Goal: Task Accomplishment & Management: Complete application form

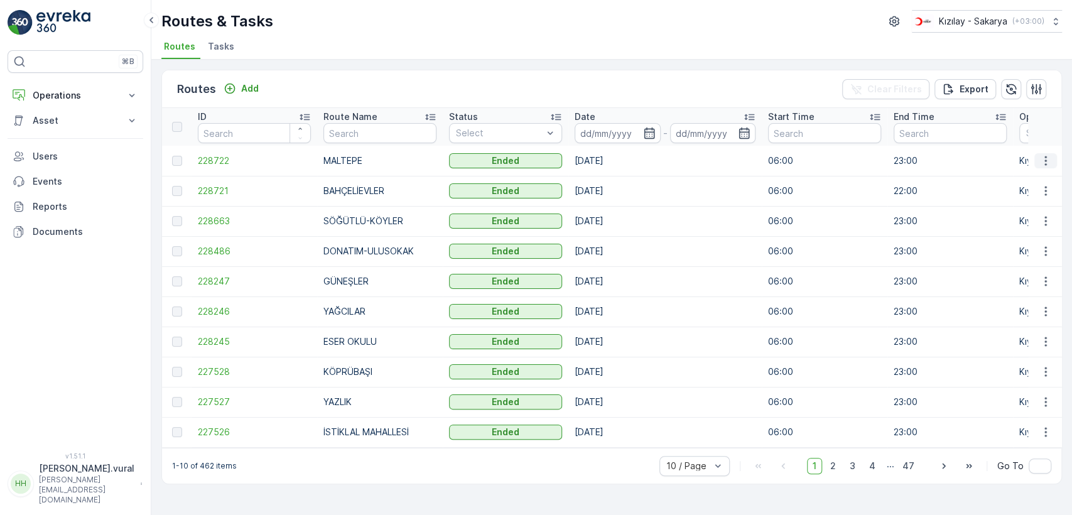
click at [1040, 161] on icon "button" at bounding box center [1045, 160] width 13 height 13
click at [1041, 179] on span "See More Details" at bounding box center [1016, 179] width 73 height 13
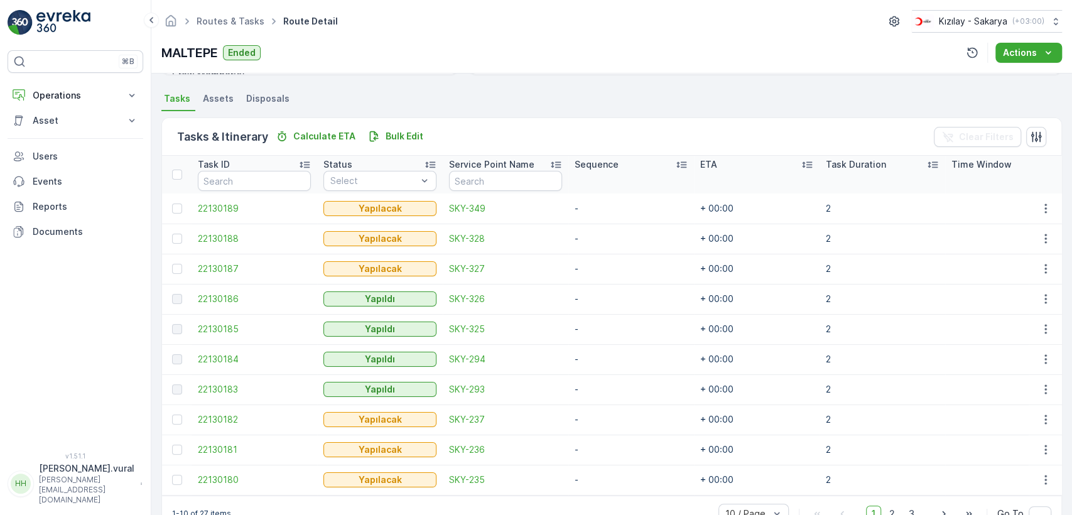
scroll to position [298, 0]
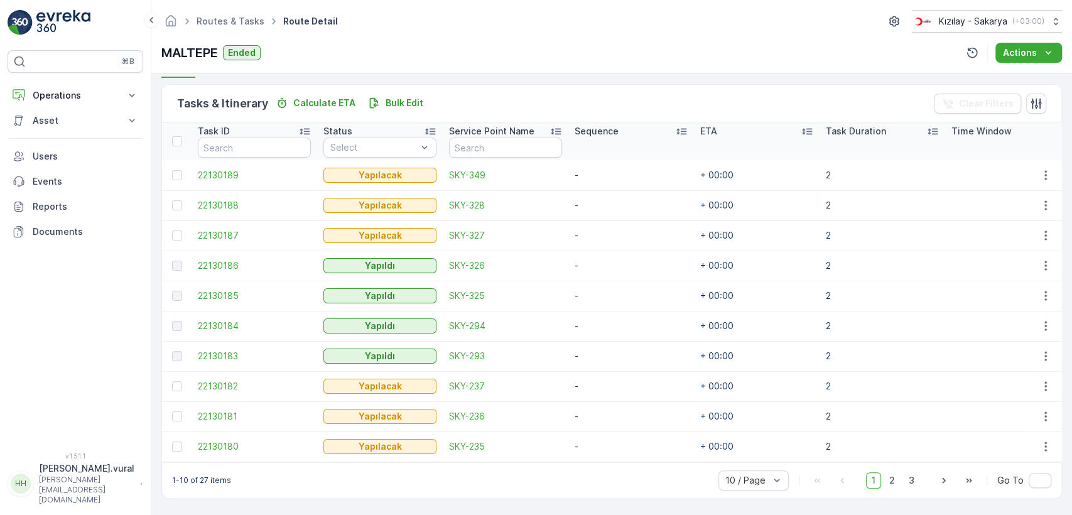
click at [882, 480] on div "1 2 3" at bounding box center [893, 480] width 54 height 16
click at [887, 482] on span "2" at bounding box center [892, 480] width 17 height 16
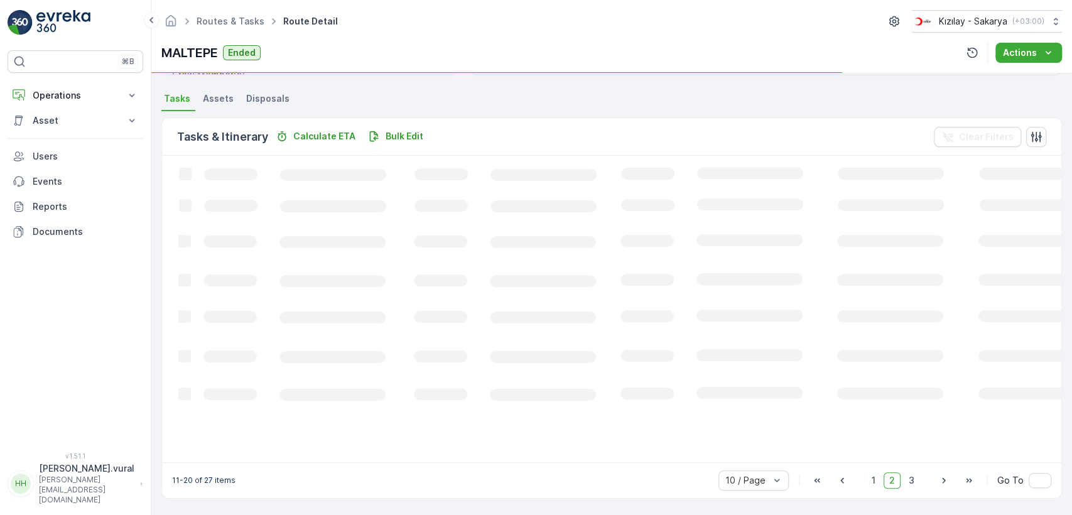
scroll to position [298, 0]
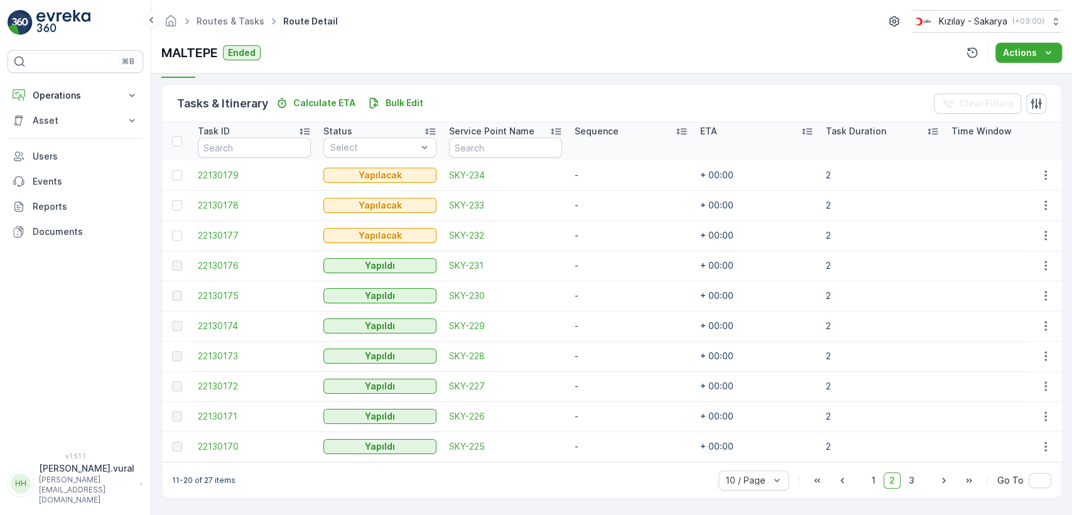
click at [919, 480] on div "10 / Page 1 2 3 Go To" at bounding box center [884, 480] width 333 height 20
click at [912, 482] on span "3" at bounding box center [911, 480] width 17 height 16
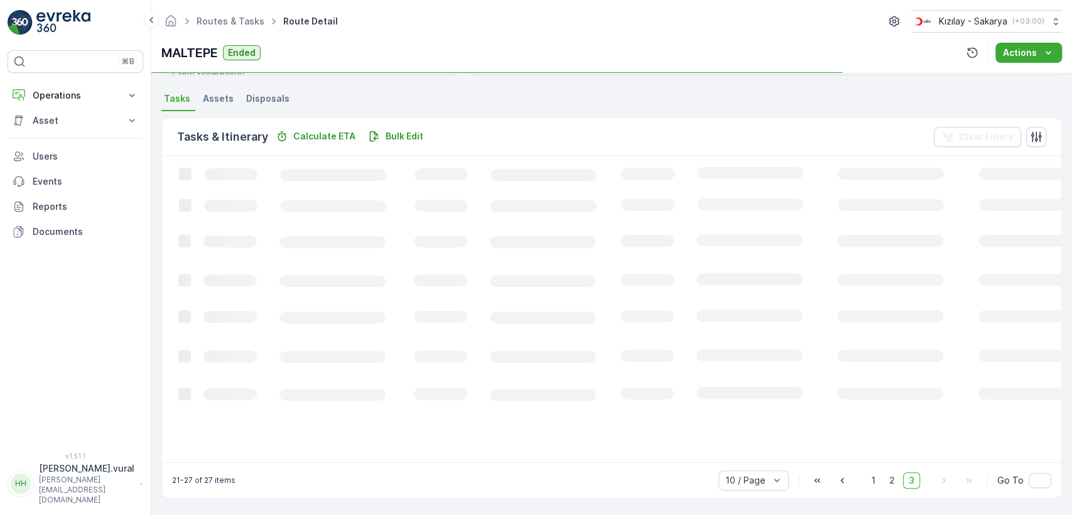
scroll to position [286, 0]
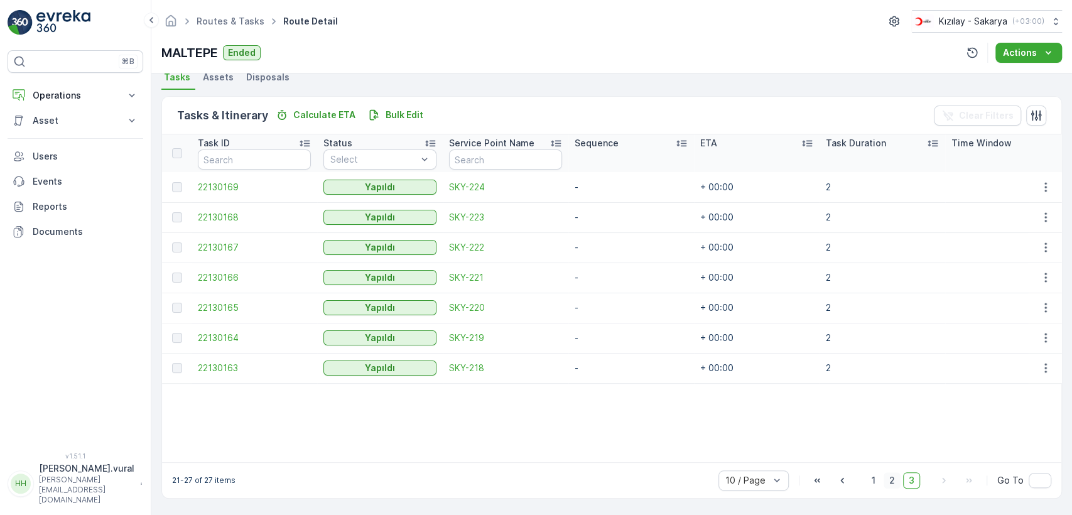
click at [892, 482] on span "2" at bounding box center [892, 480] width 17 height 16
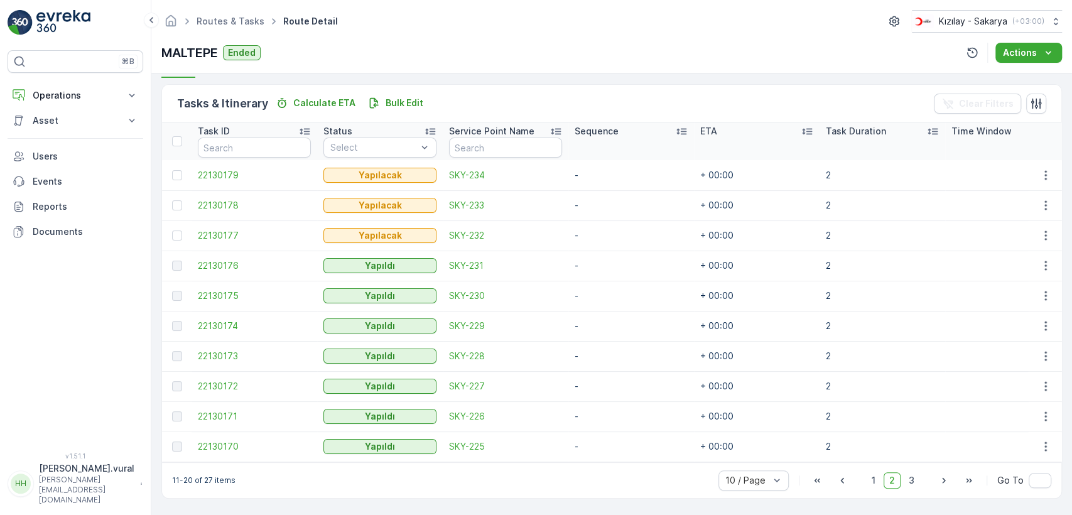
click at [882, 483] on div "1 2 3" at bounding box center [893, 480] width 54 height 16
click at [870, 482] on span "1" at bounding box center [873, 480] width 15 height 16
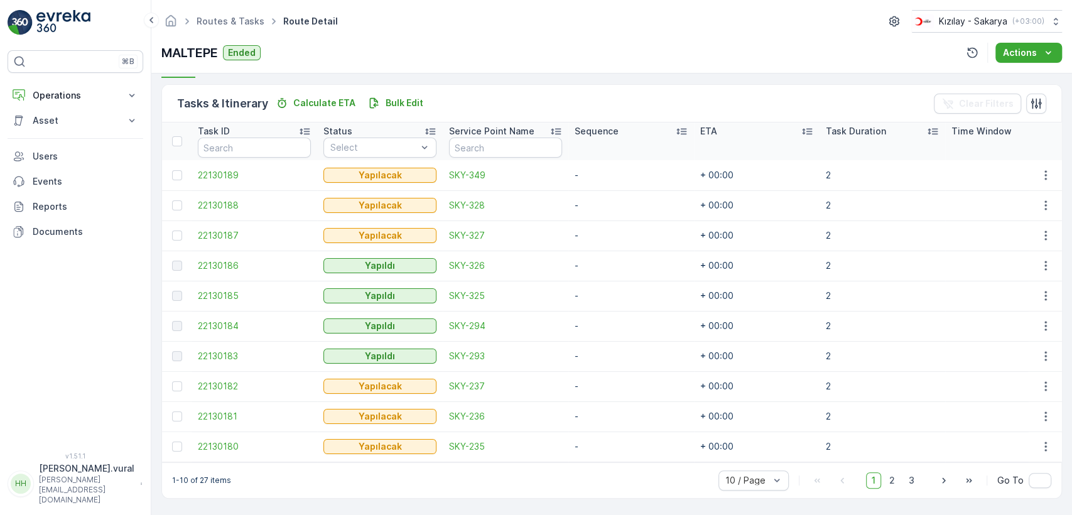
click at [886, 489] on div "10 / Page 1 2 3 Go To" at bounding box center [884, 480] width 333 height 20
click at [891, 482] on span "2" at bounding box center [892, 480] width 17 height 16
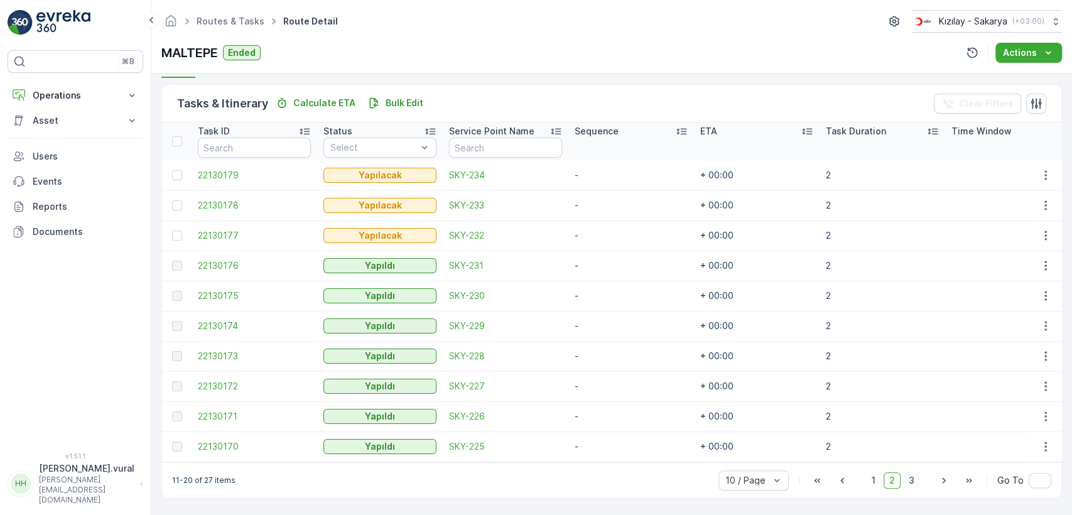
click at [909, 479] on span "3" at bounding box center [911, 480] width 17 height 16
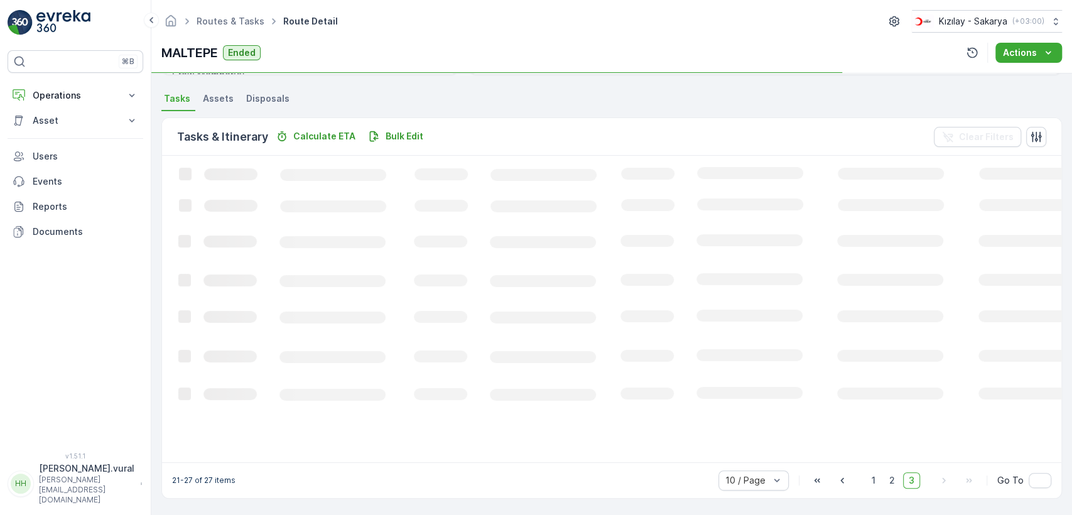
scroll to position [286, 0]
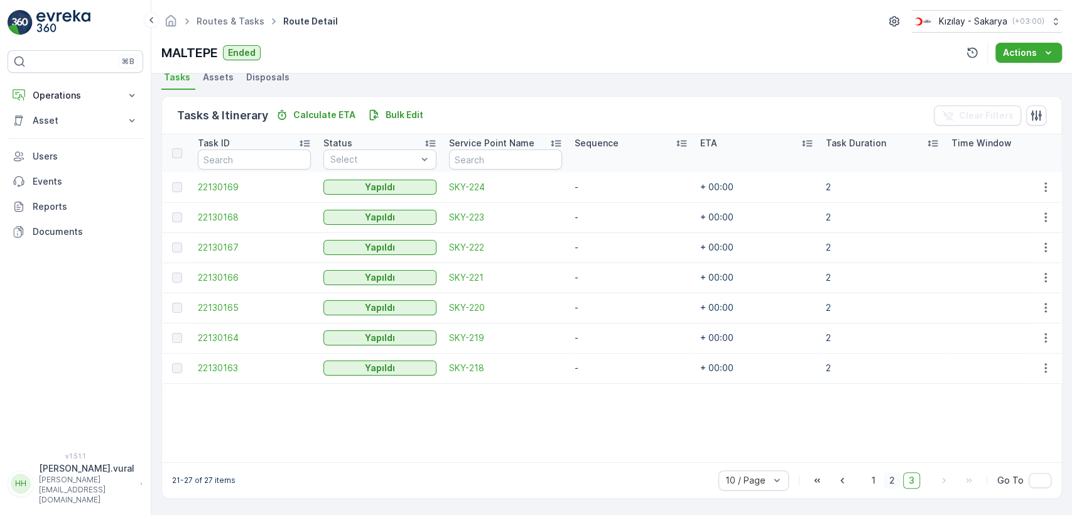
drag, startPoint x: 894, startPoint y: 485, endPoint x: 889, endPoint y: 476, distance: 9.8
click at [889, 476] on span "2" at bounding box center [892, 480] width 17 height 16
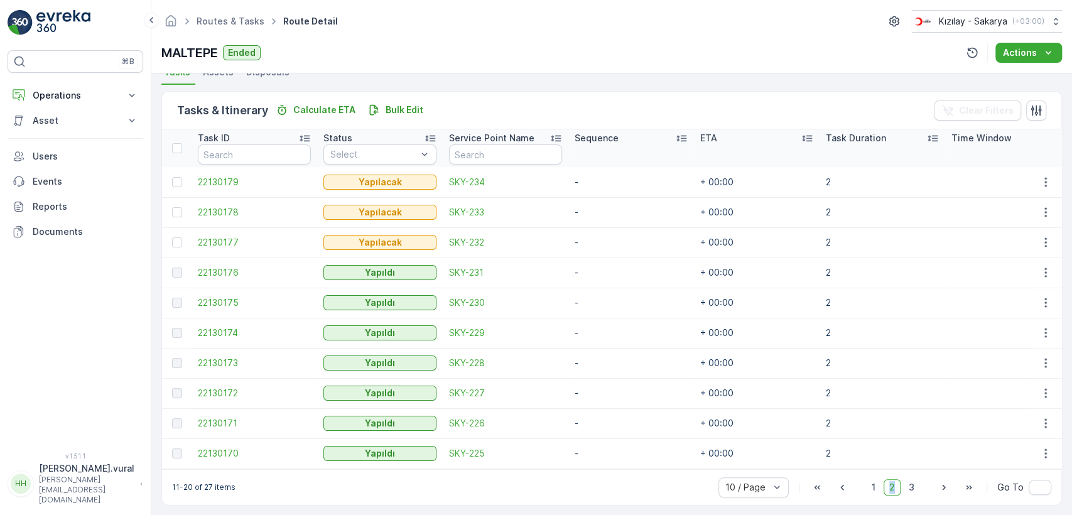
scroll to position [298, 0]
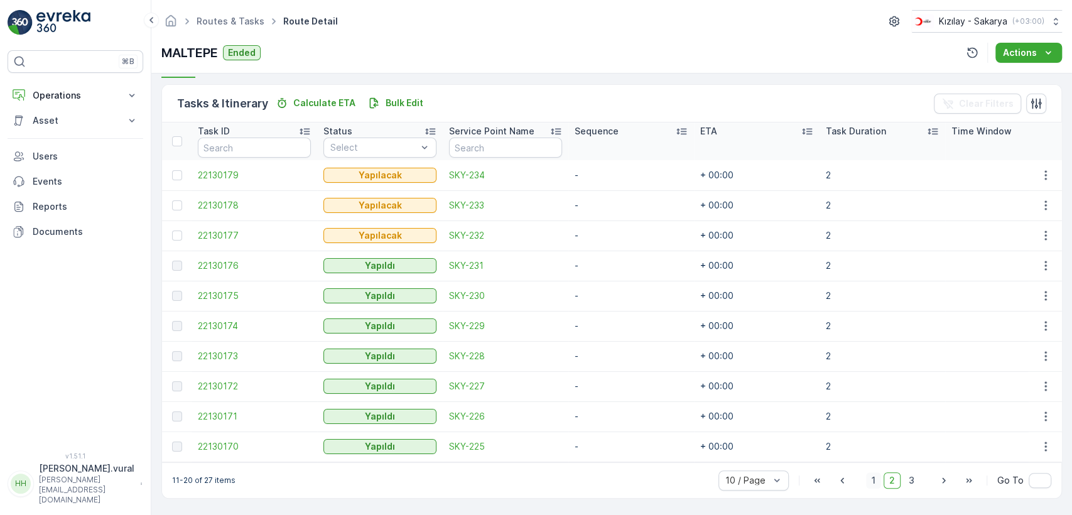
click at [869, 479] on span "1" at bounding box center [873, 480] width 15 height 16
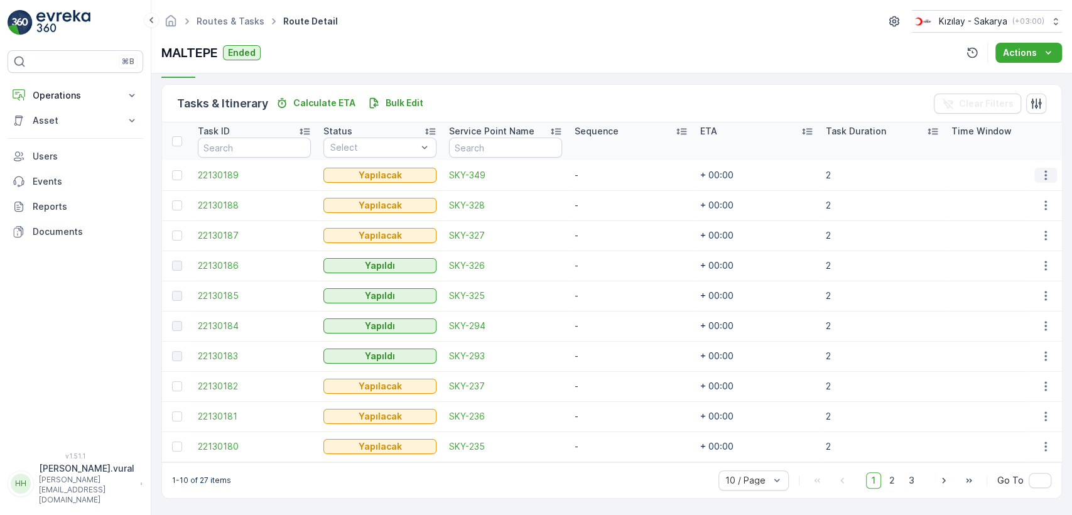
click at [1045, 169] on icon "button" at bounding box center [1045, 175] width 13 height 13
click at [1020, 261] on div "Delete" at bounding box center [1025, 265] width 95 height 18
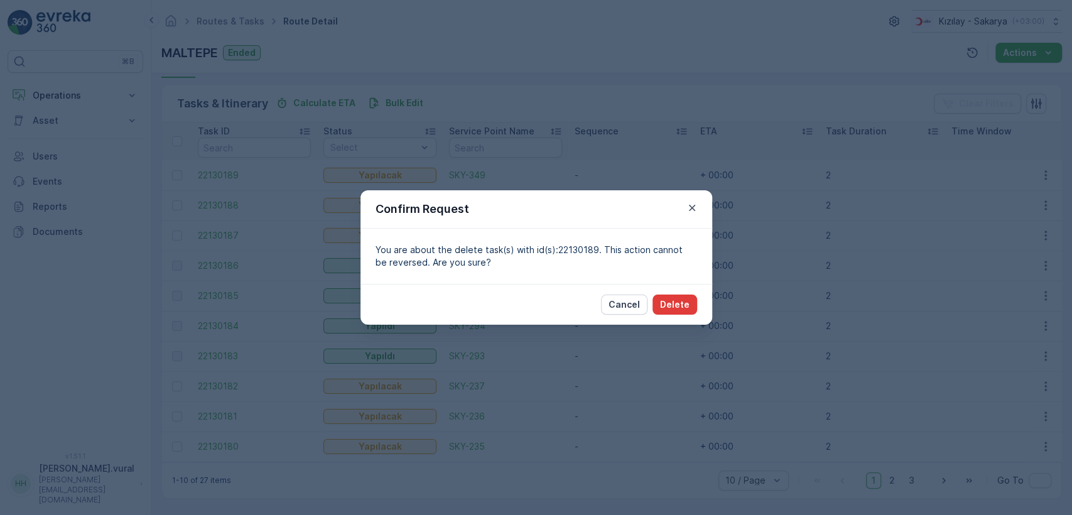
click at [673, 308] on p "Delete" at bounding box center [675, 304] width 30 height 13
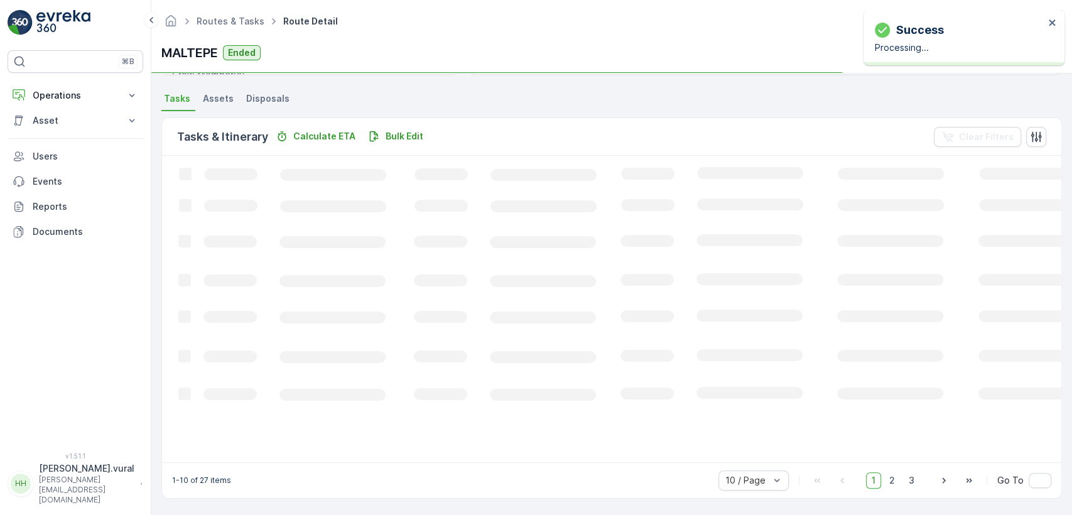
scroll to position [298, 0]
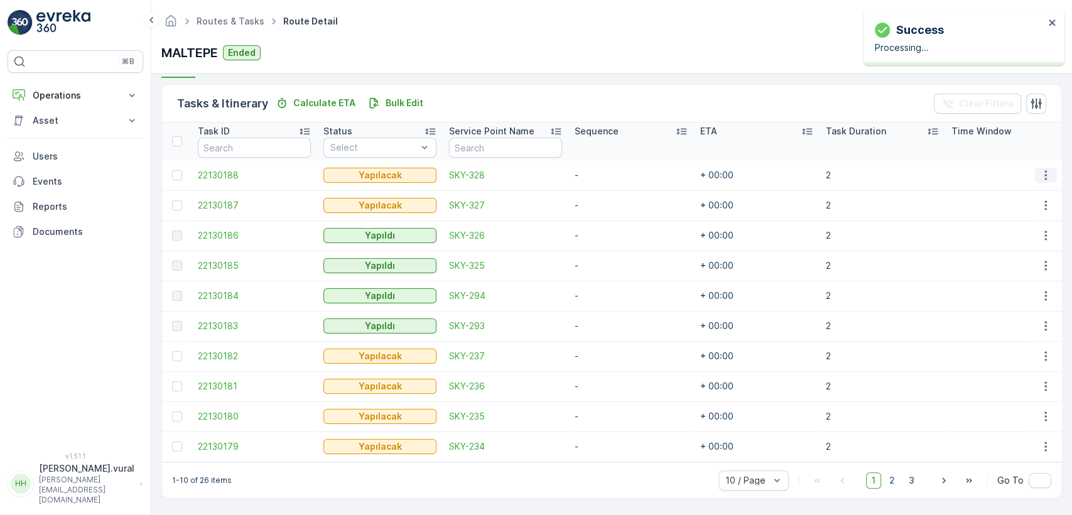
click at [1039, 169] on icon "button" at bounding box center [1045, 175] width 13 height 13
click at [1021, 257] on div "Delete" at bounding box center [1025, 265] width 95 height 18
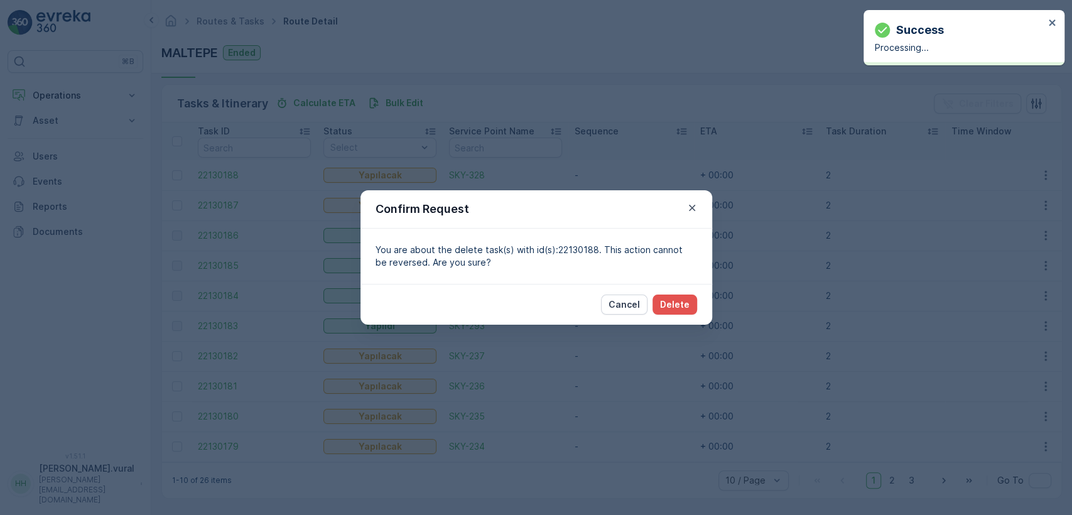
click at [669, 289] on div "Cancel Delete" at bounding box center [536, 304] width 352 height 41
click at [673, 306] on p "Delete" at bounding box center [675, 304] width 30 height 13
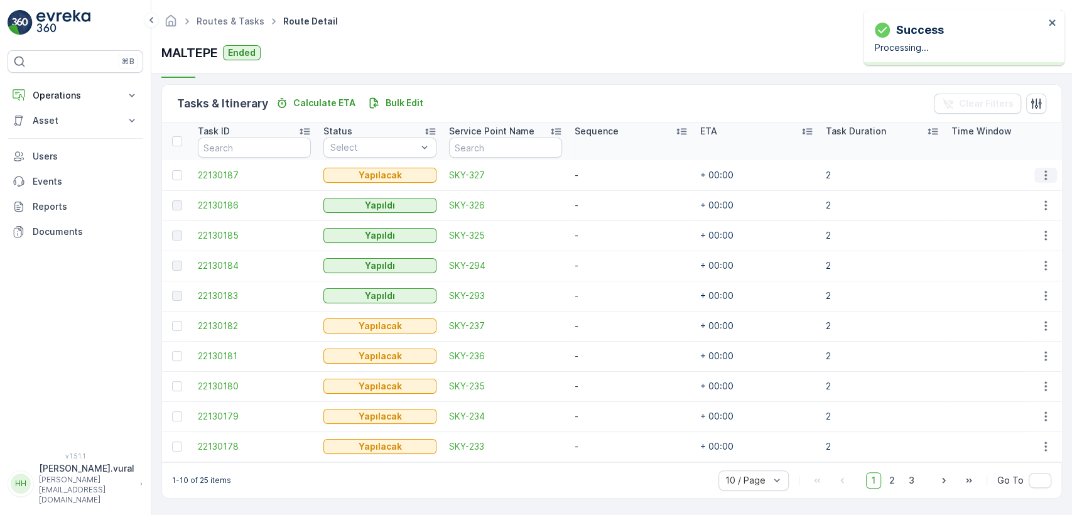
click at [1039, 169] on icon "button" at bounding box center [1045, 175] width 13 height 13
click at [1013, 252] on div "Menu" at bounding box center [1025, 252] width 90 height 1
click at [1010, 256] on div "Delete" at bounding box center [1025, 265] width 95 height 18
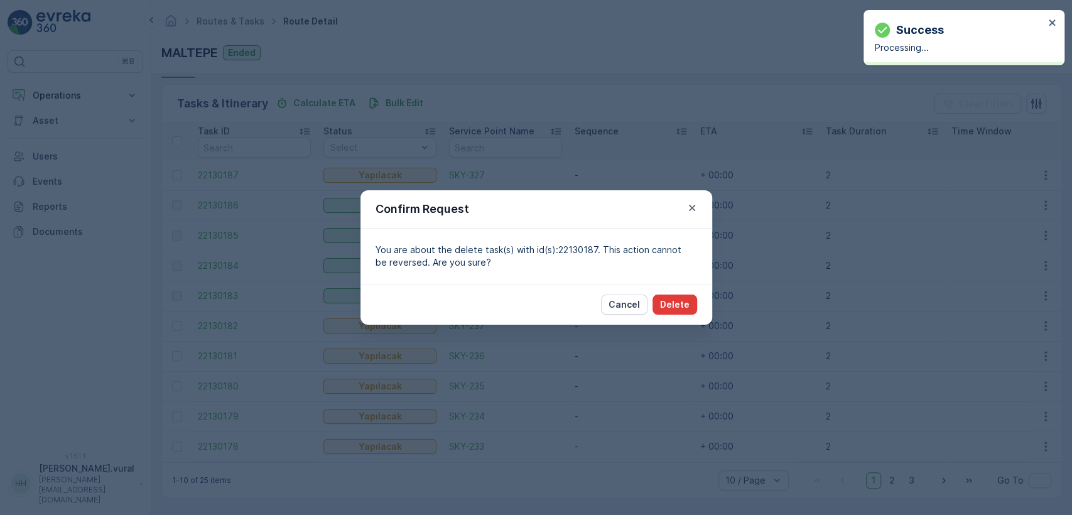
click at [679, 300] on p "Delete" at bounding box center [675, 304] width 30 height 13
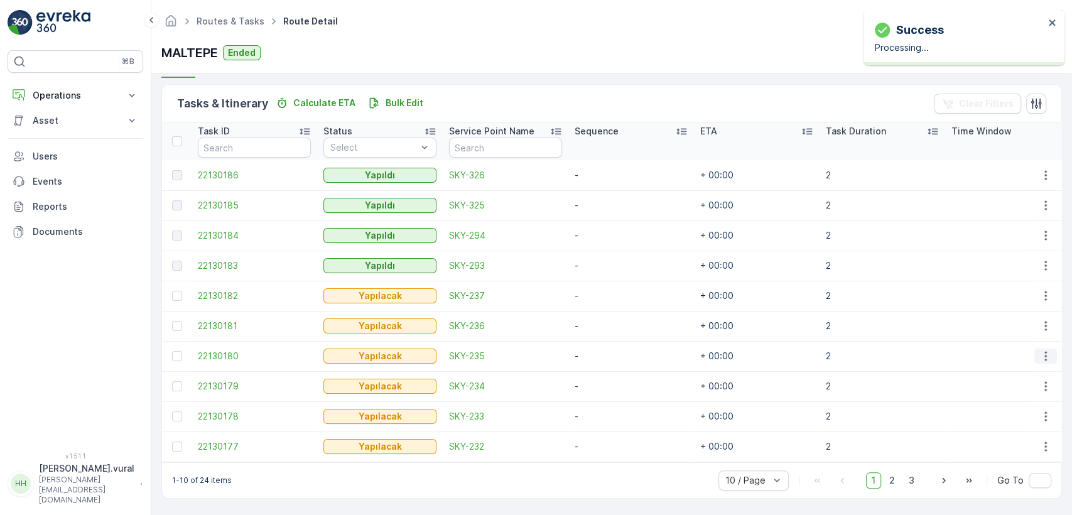
click at [1050, 352] on button "button" at bounding box center [1045, 356] width 23 height 15
click at [1010, 446] on div "Delete" at bounding box center [1025, 445] width 95 height 18
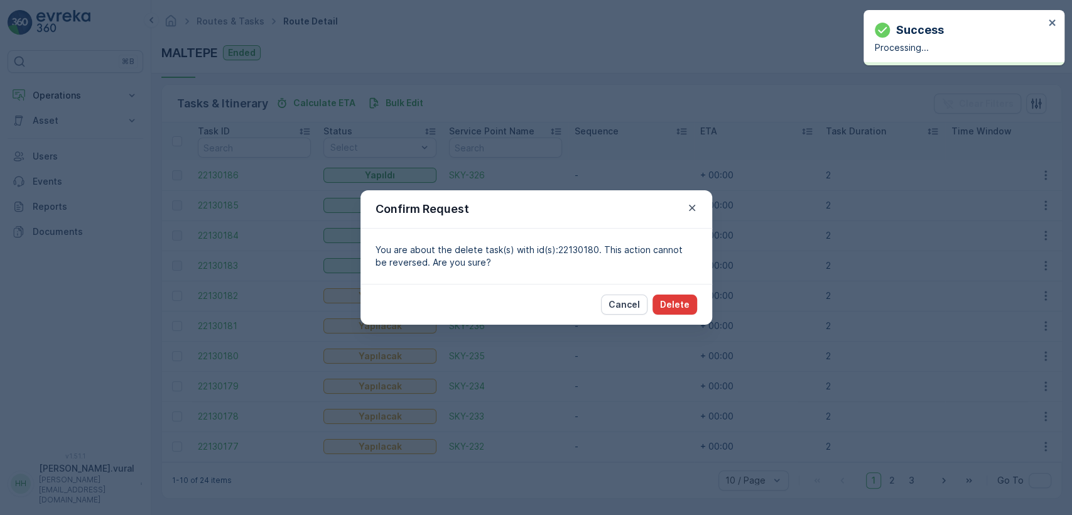
click at [693, 306] on button "Delete" at bounding box center [675, 305] width 45 height 20
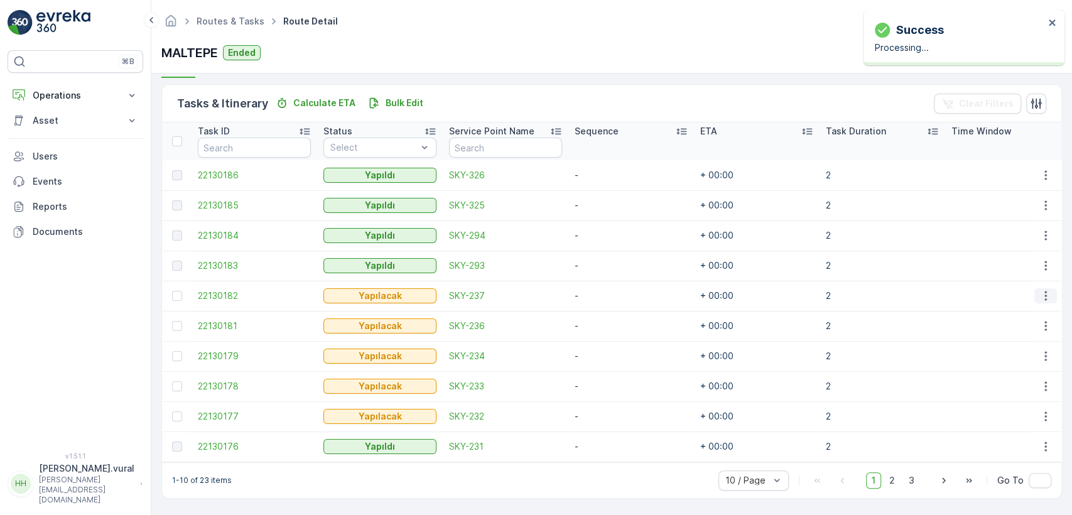
click at [1041, 293] on icon "button" at bounding box center [1045, 296] width 13 height 13
click at [1010, 387] on div "Delete" at bounding box center [1025, 385] width 95 height 18
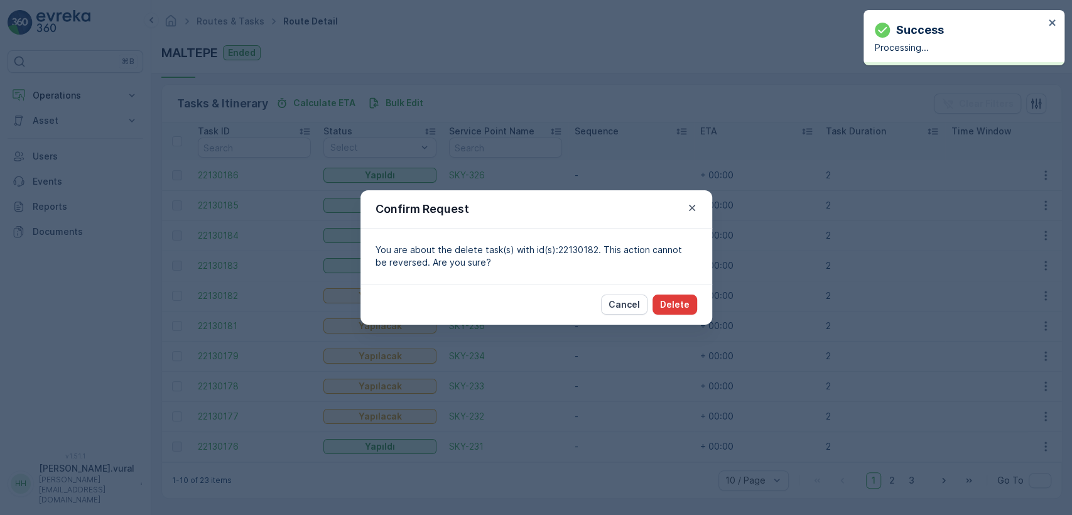
click at [694, 304] on button "Delete" at bounding box center [675, 305] width 45 height 20
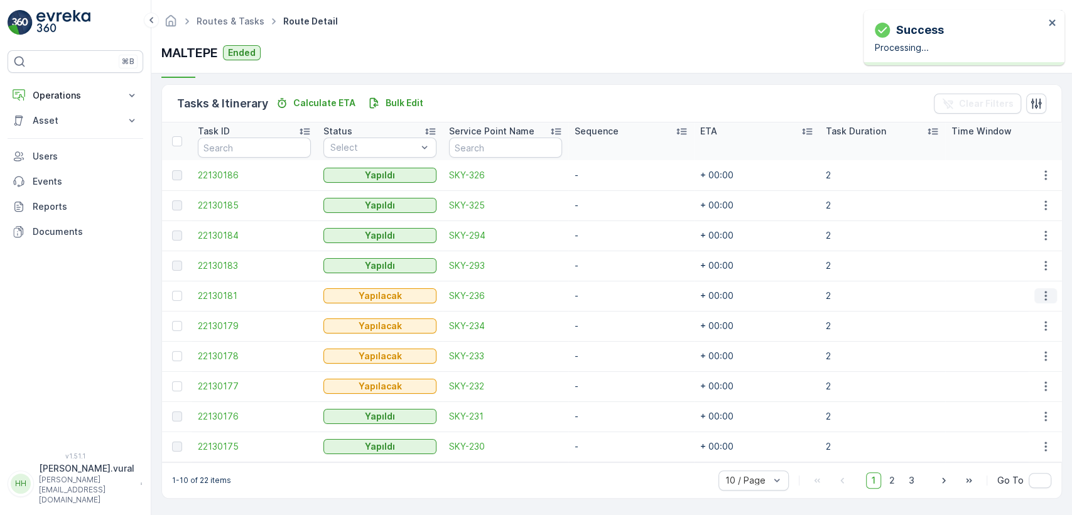
click at [1041, 291] on icon "button" at bounding box center [1045, 296] width 13 height 13
click at [1000, 379] on span "Delete" at bounding box center [997, 385] width 29 height 13
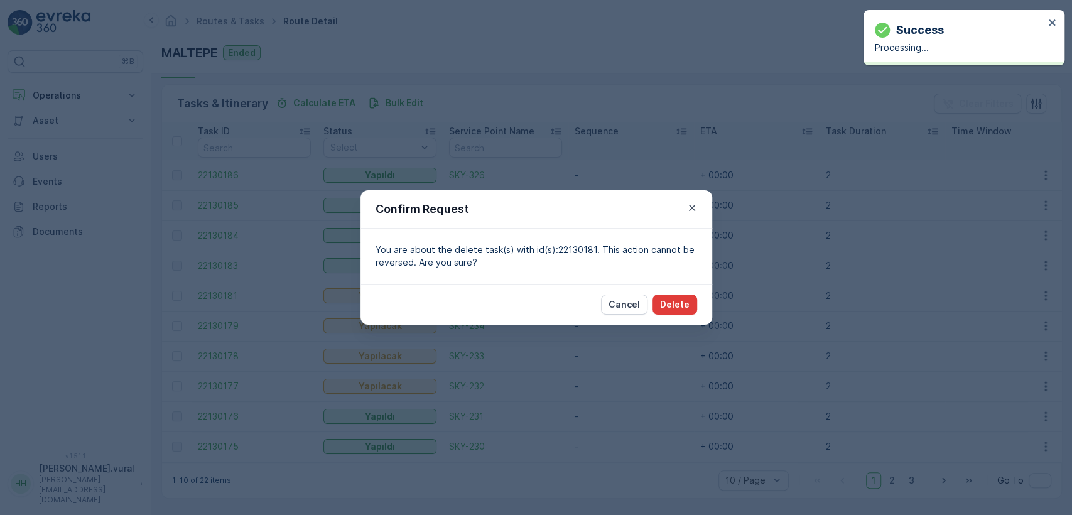
click at [694, 301] on button "Delete" at bounding box center [675, 305] width 45 height 20
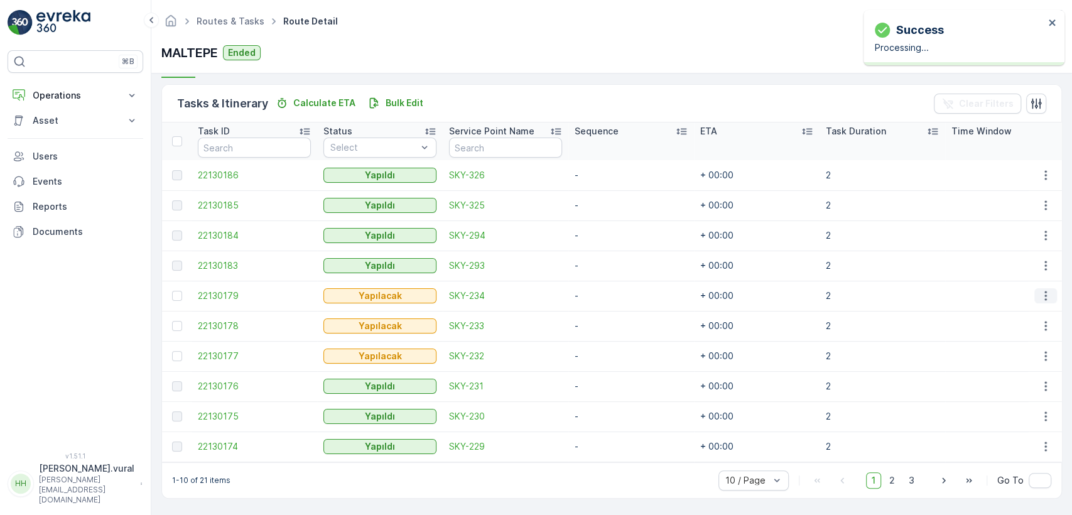
click at [1039, 292] on icon "button" at bounding box center [1045, 296] width 13 height 13
click at [1010, 383] on div "Delete" at bounding box center [1025, 385] width 95 height 18
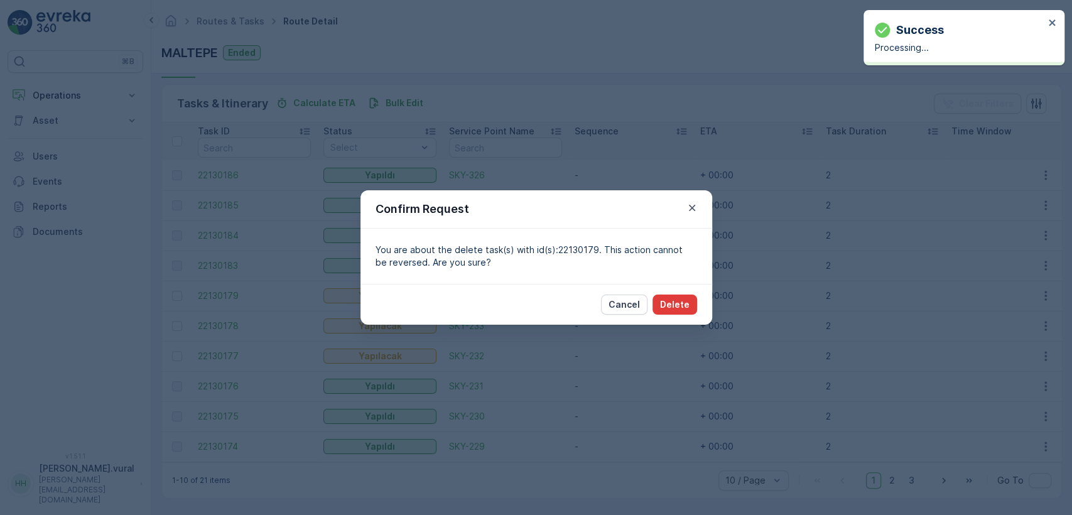
click at [688, 303] on p "Delete" at bounding box center [675, 304] width 30 height 13
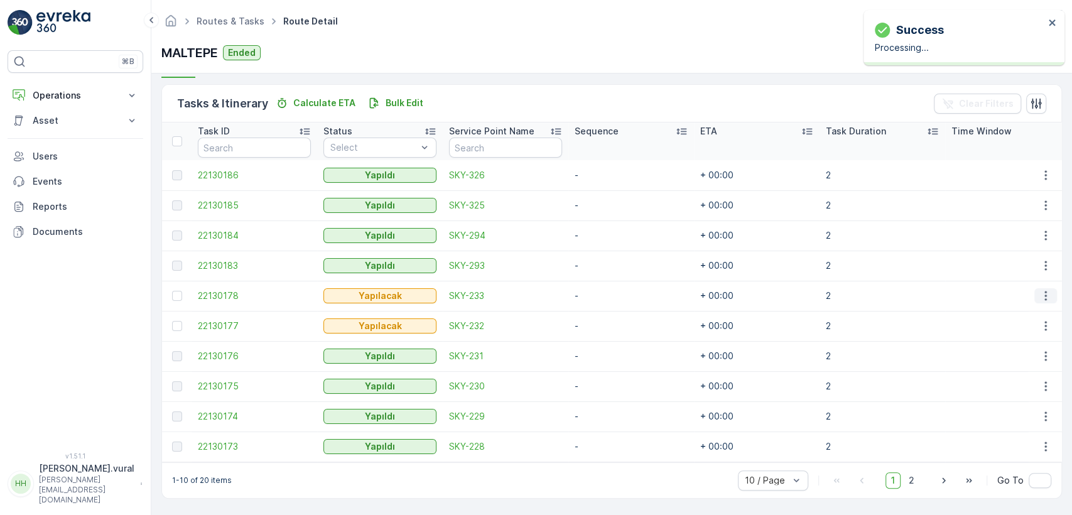
click at [1047, 290] on icon "button" at bounding box center [1045, 296] width 13 height 13
click at [1010, 389] on div "Delete" at bounding box center [1025, 385] width 95 height 18
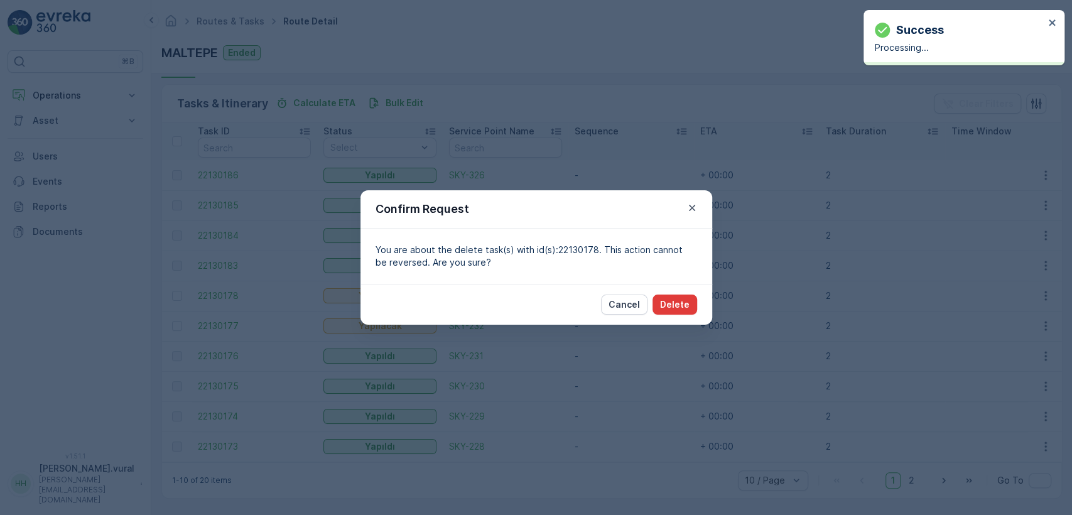
click at [674, 298] on p "Delete" at bounding box center [675, 304] width 30 height 13
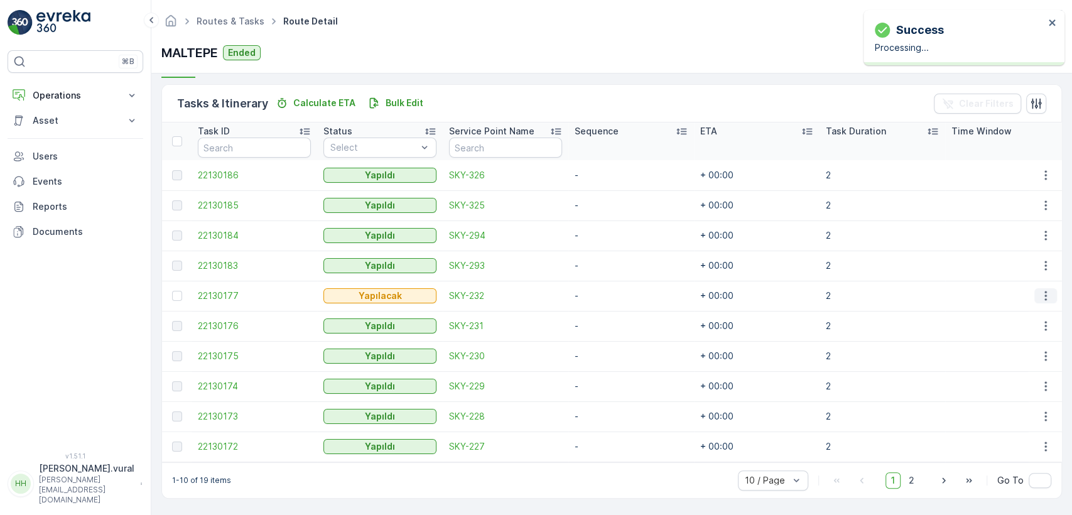
click at [1034, 291] on button "button" at bounding box center [1045, 295] width 23 height 15
click at [1016, 381] on div "Delete" at bounding box center [1025, 385] width 95 height 18
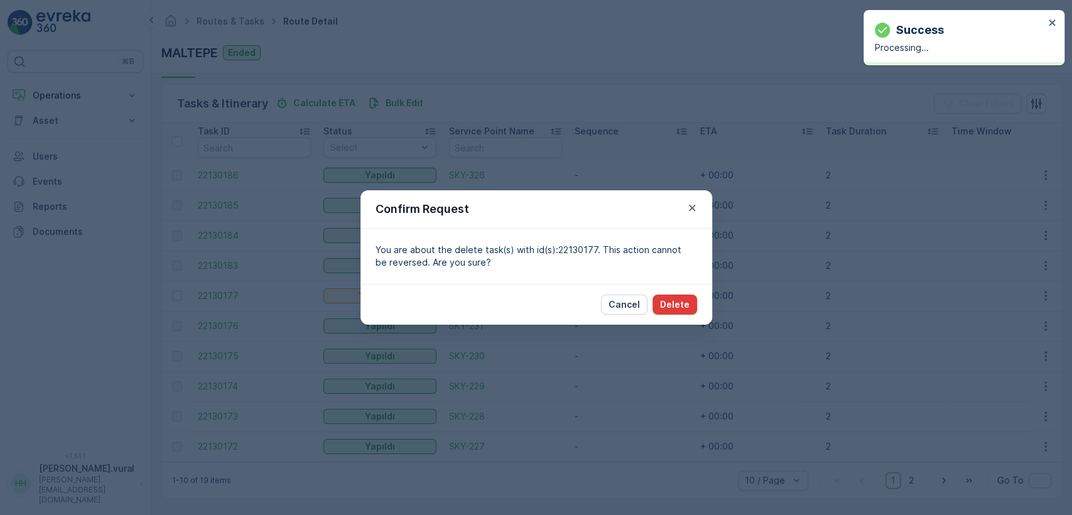
click at [668, 303] on p "Delete" at bounding box center [675, 304] width 30 height 13
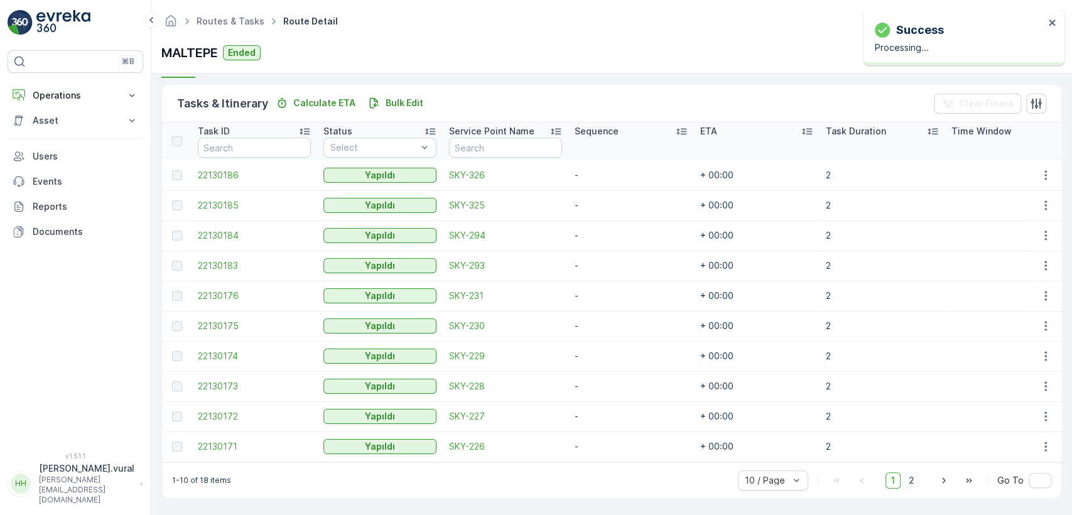
click at [906, 479] on span "2" at bounding box center [911, 480] width 17 height 16
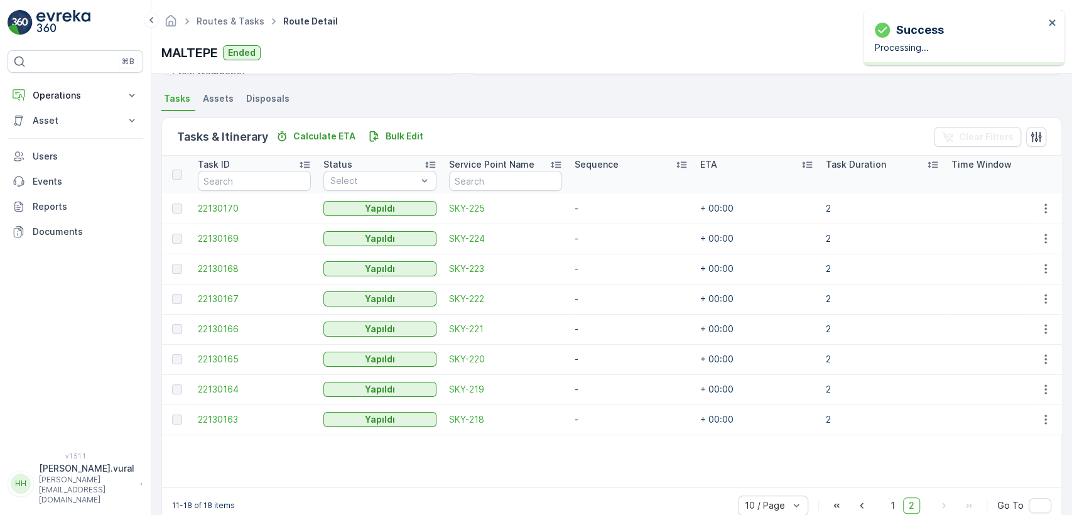
scroll to position [291, 0]
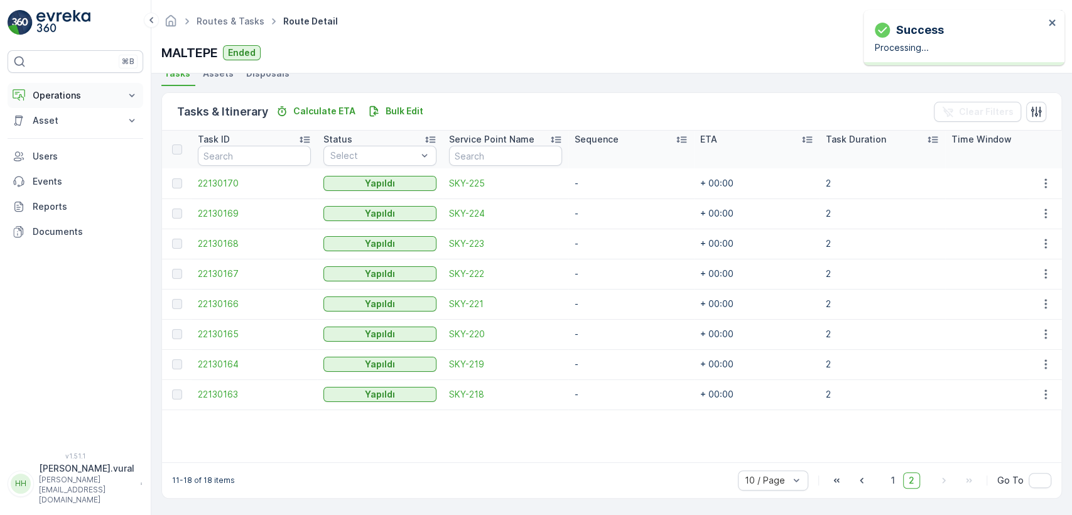
click at [88, 96] on p "Operations" at bounding box center [75, 95] width 85 height 13
click at [75, 146] on p "Routes & Tasks" at bounding box center [64, 152] width 65 height 13
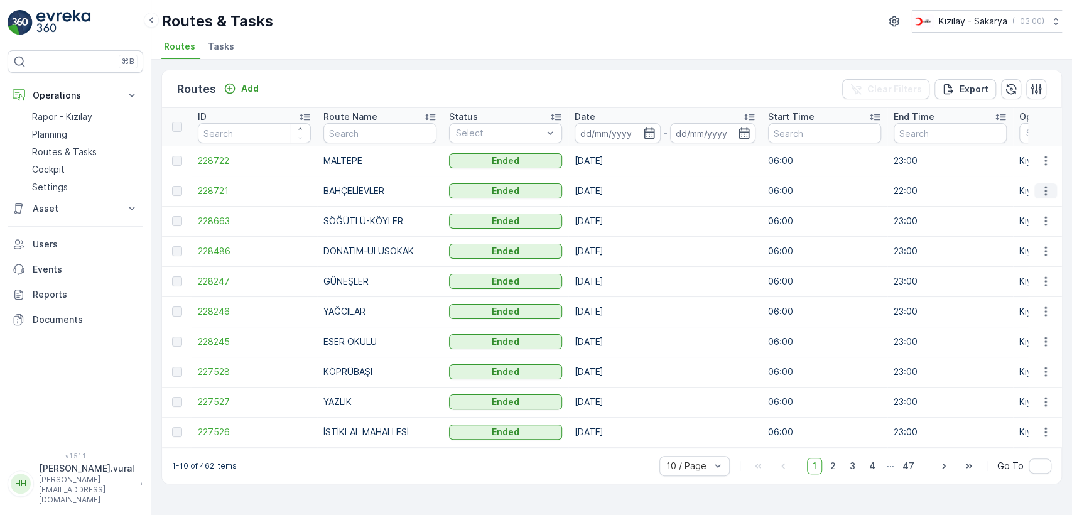
click at [1045, 195] on icon "button" at bounding box center [1045, 191] width 13 height 13
click at [1037, 206] on span "See More Details" at bounding box center [1016, 209] width 73 height 13
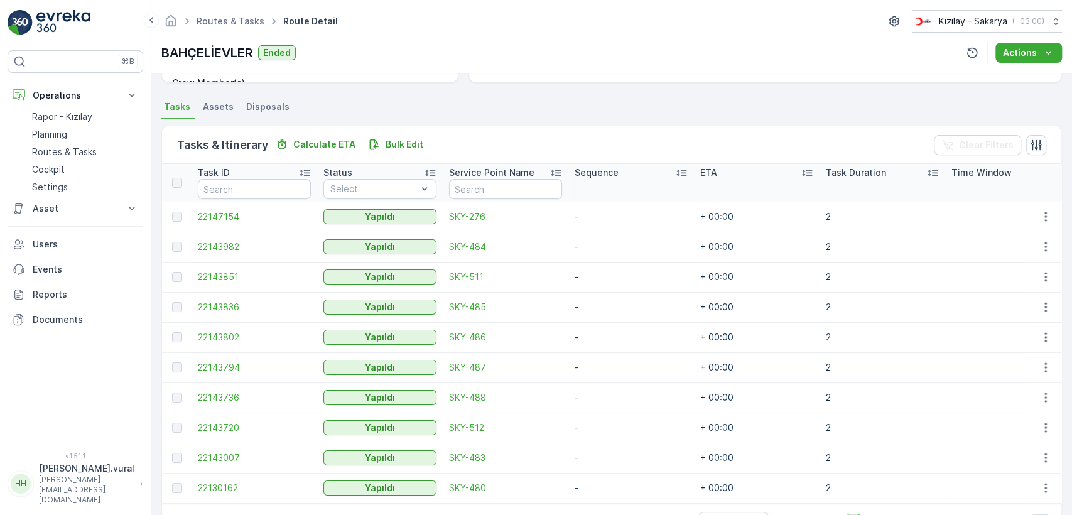
scroll to position [298, 0]
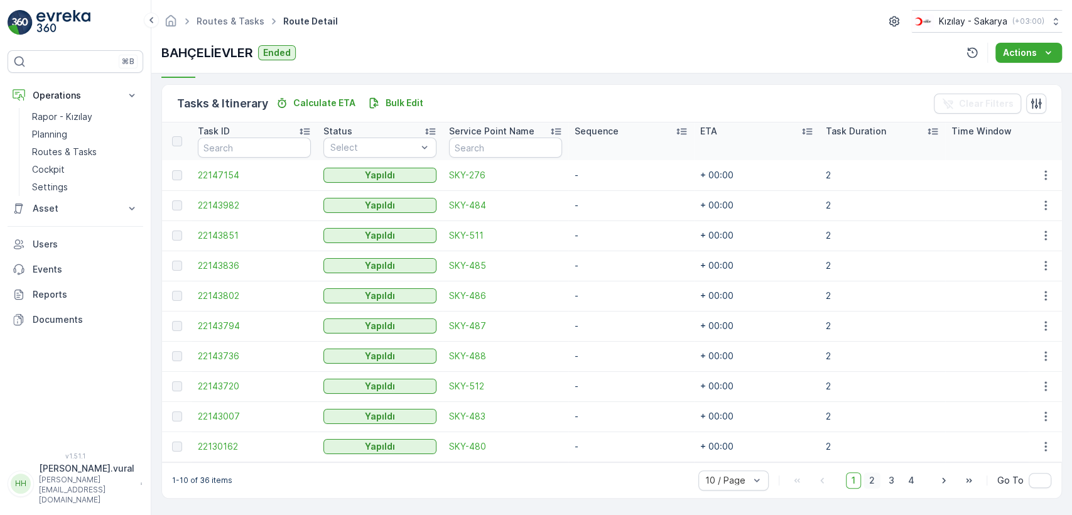
click at [874, 482] on span "2" at bounding box center [872, 480] width 17 height 16
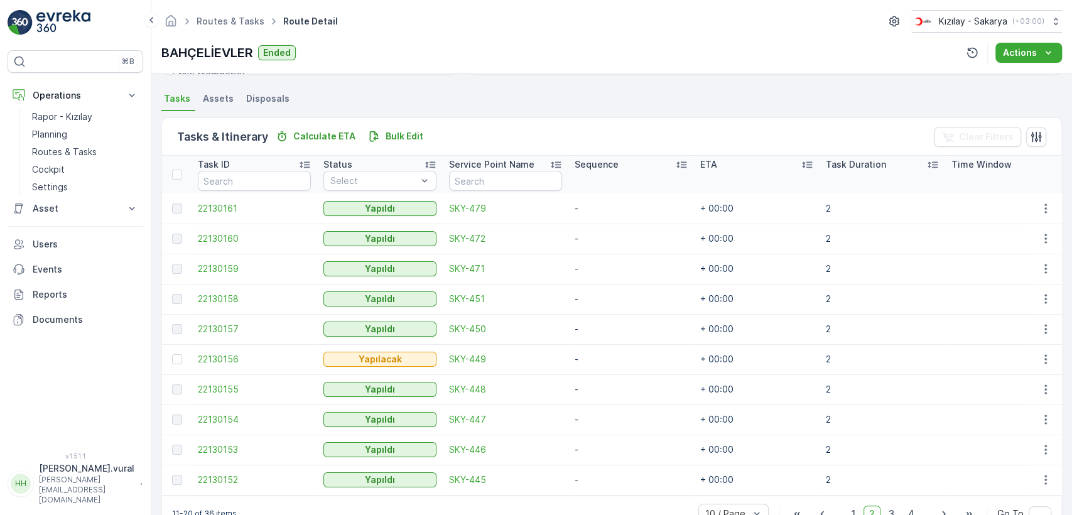
scroll to position [298, 0]
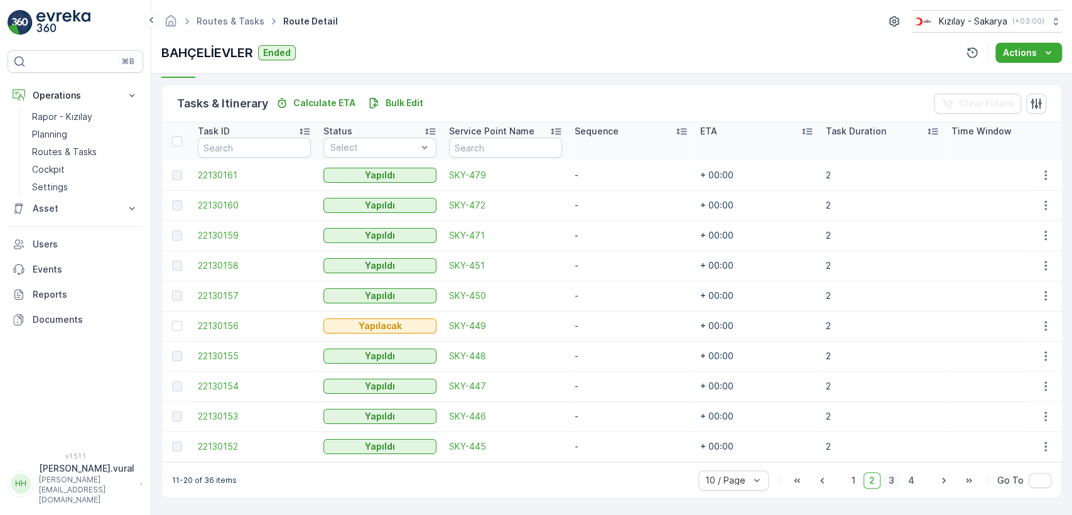
click at [883, 480] on div "1 2 3 4" at bounding box center [883, 480] width 74 height 16
click at [885, 484] on span "3" at bounding box center [891, 480] width 17 height 16
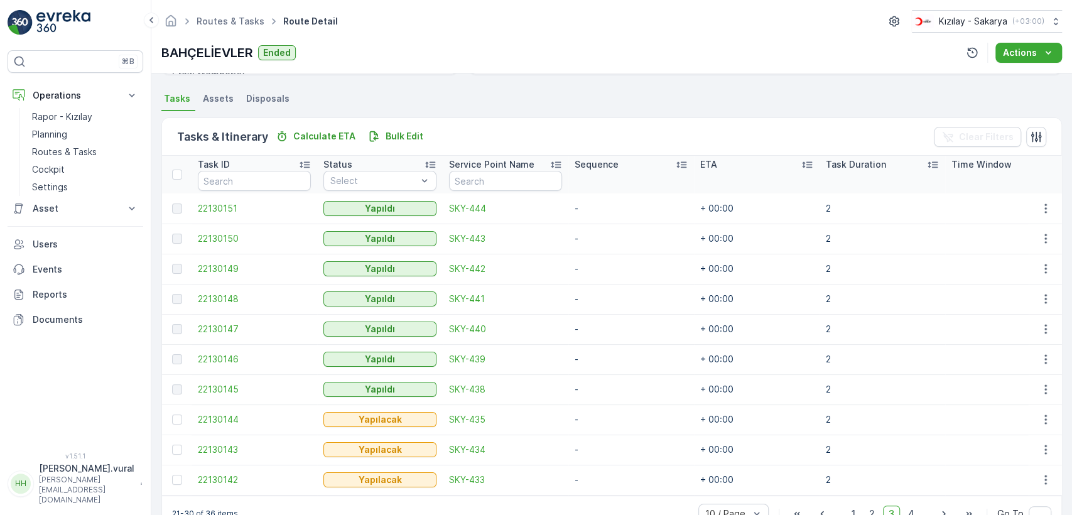
scroll to position [298, 0]
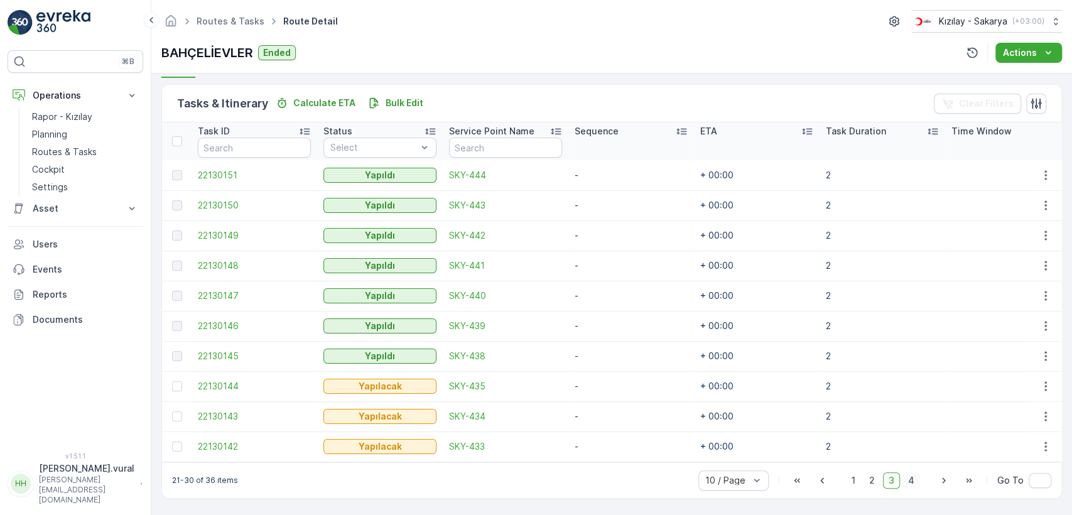
click at [914, 482] on span "4" at bounding box center [911, 480] width 18 height 16
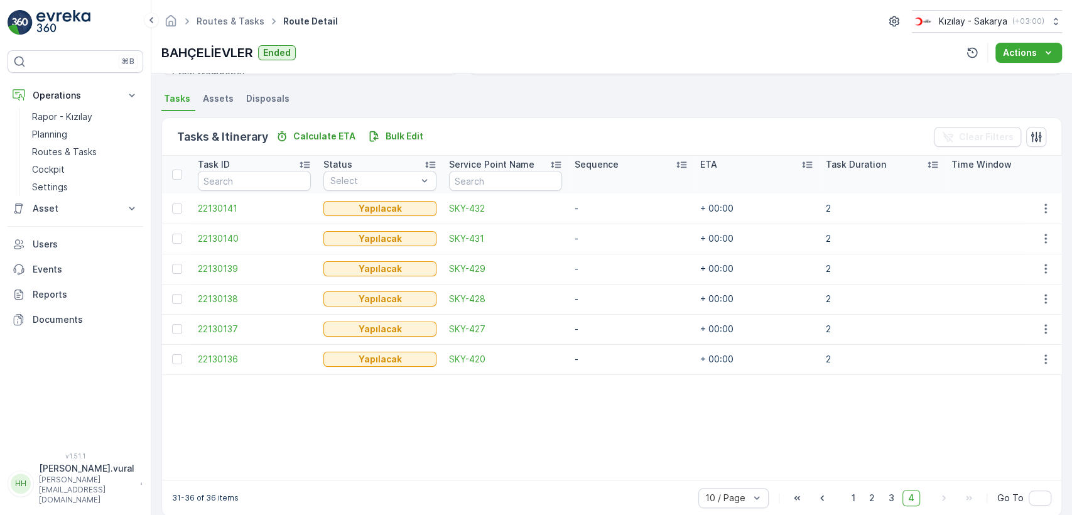
scroll to position [283, 0]
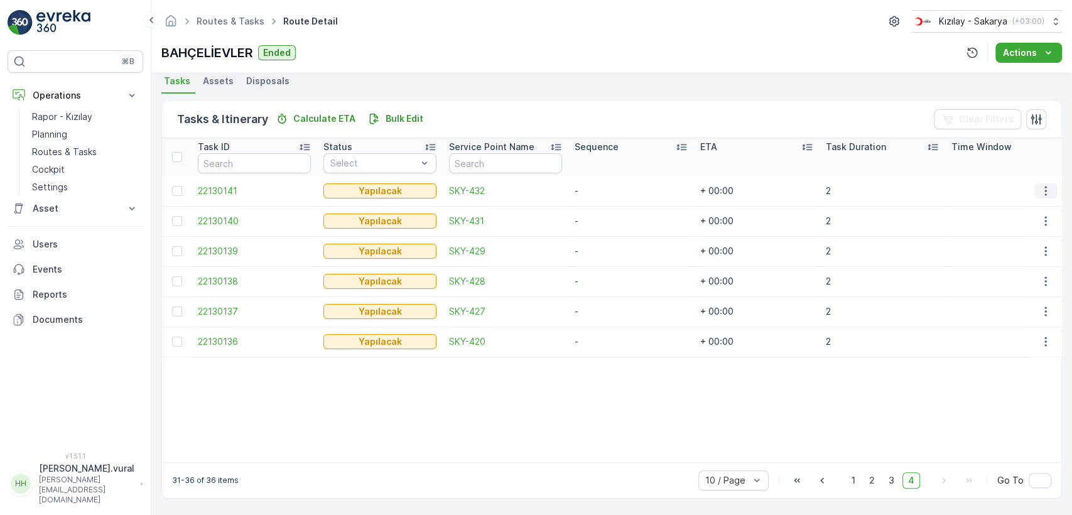
click at [1050, 190] on td at bounding box center [1045, 191] width 34 height 30
click at [1045, 185] on icon "button" at bounding box center [1045, 191] width 13 height 13
click at [1015, 273] on div "Delete" at bounding box center [1025, 280] width 95 height 18
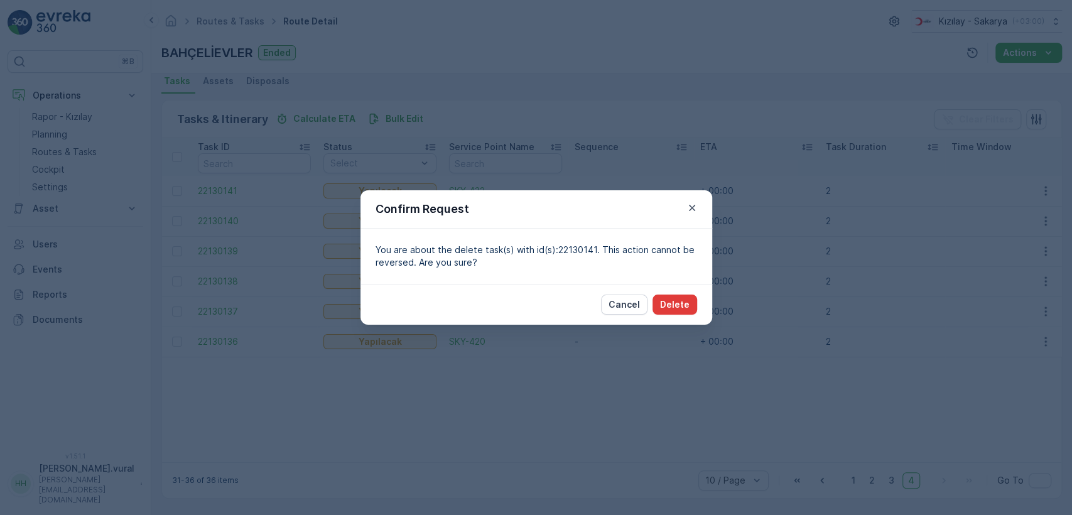
click at [688, 296] on button "Delete" at bounding box center [675, 305] width 45 height 20
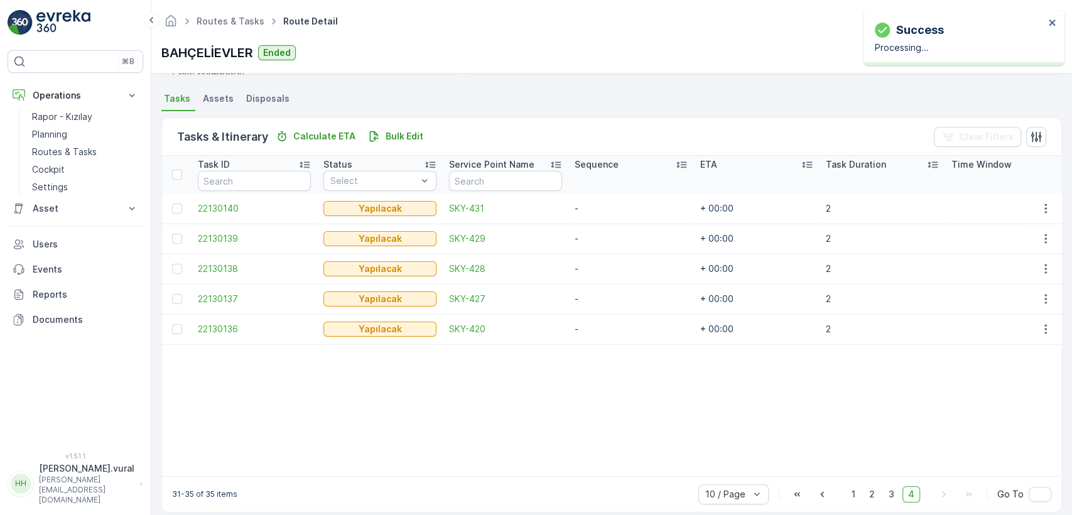
scroll to position [279, 0]
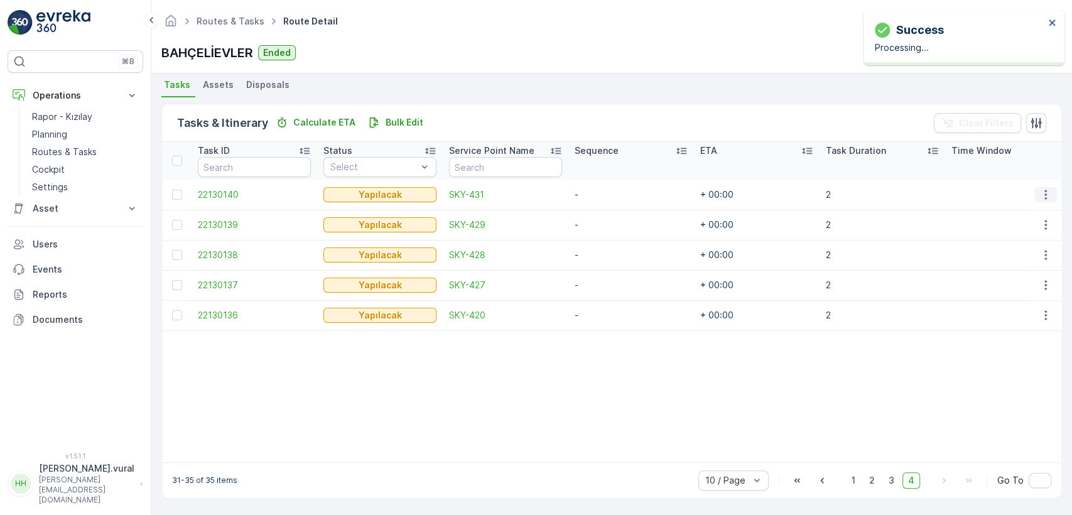
click at [1035, 191] on button "button" at bounding box center [1045, 194] width 23 height 15
click at [1025, 283] on div "Delete" at bounding box center [1025, 283] width 95 height 18
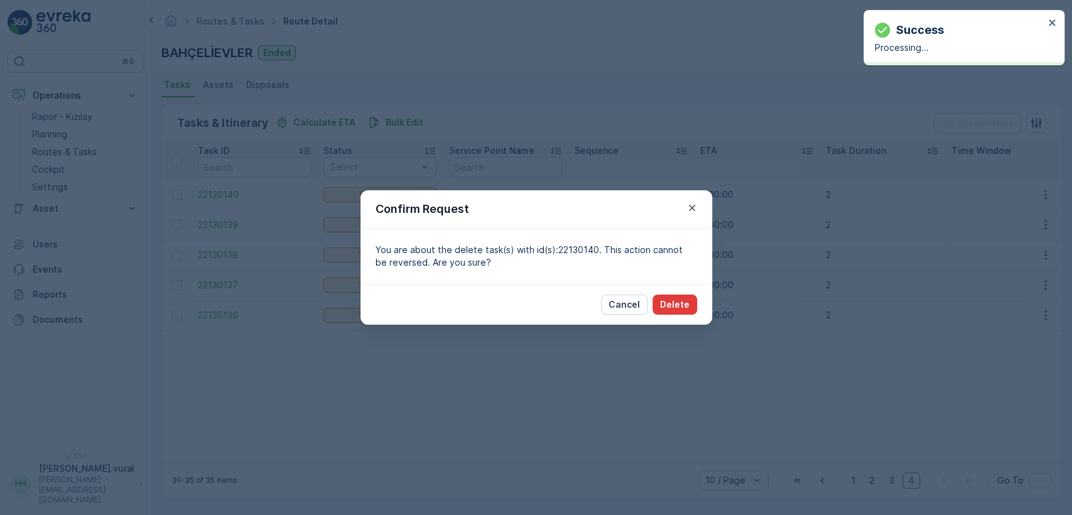
click at [683, 303] on p "Delete" at bounding box center [675, 304] width 30 height 13
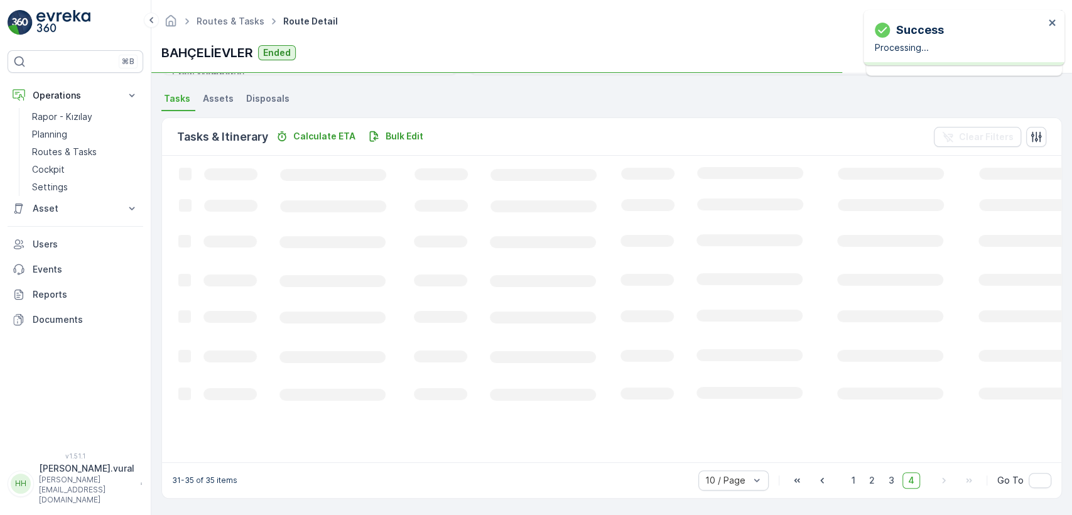
scroll to position [276, 0]
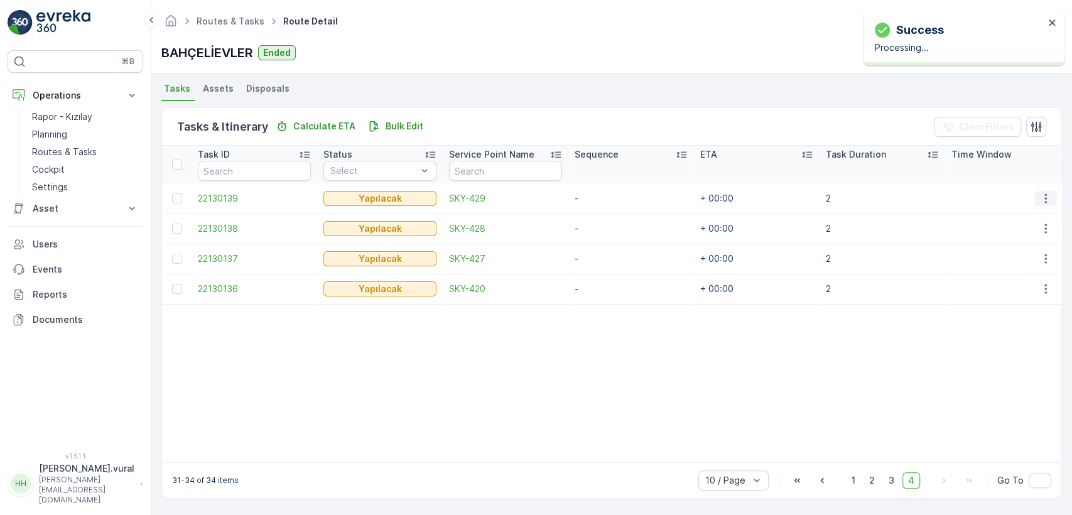
click at [1038, 198] on button "button" at bounding box center [1045, 198] width 23 height 15
click at [1024, 285] on div "Delete" at bounding box center [1025, 287] width 95 height 18
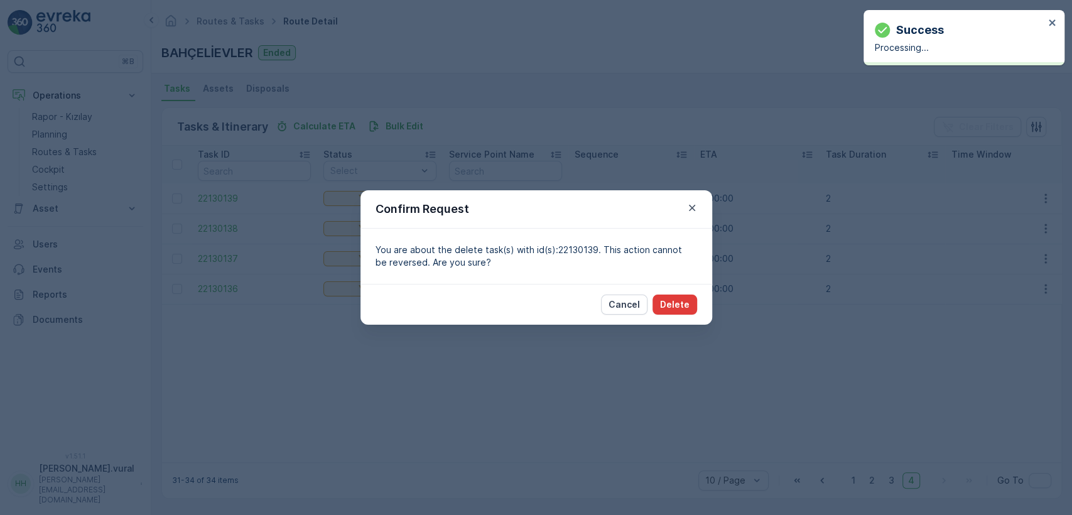
click at [673, 308] on p "Delete" at bounding box center [675, 304] width 30 height 13
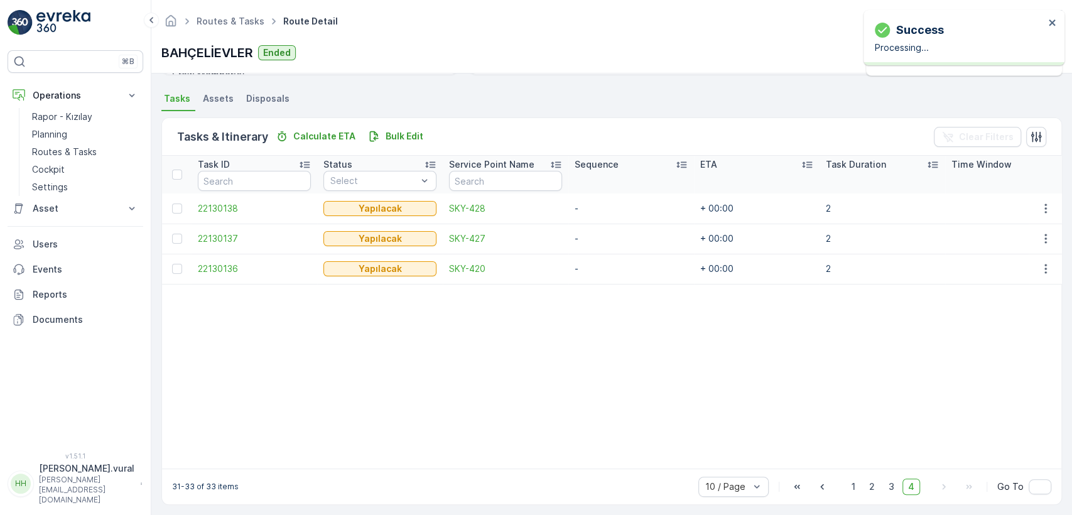
scroll to position [271, 0]
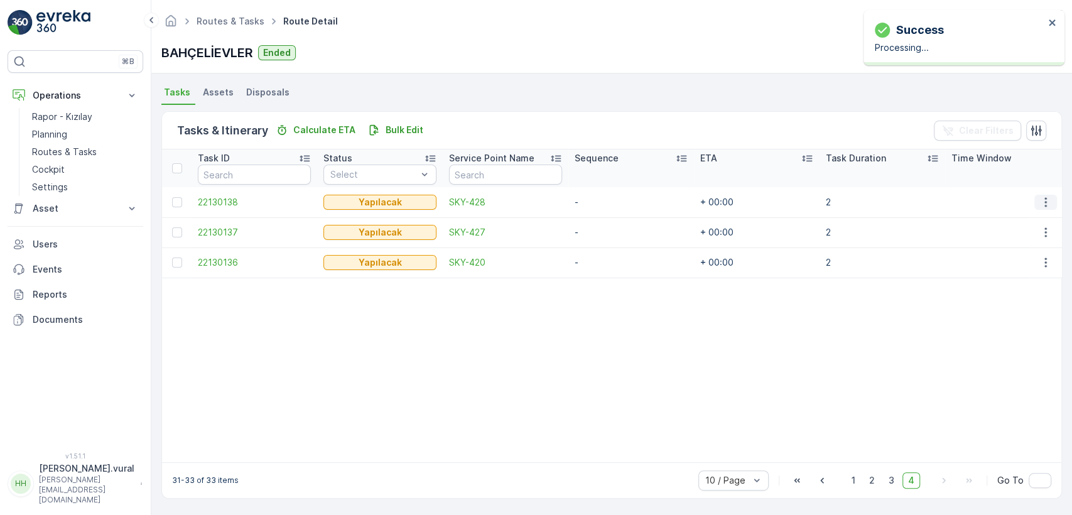
click at [1034, 198] on button "button" at bounding box center [1045, 202] width 23 height 15
click at [1009, 283] on div "Delete" at bounding box center [1025, 292] width 95 height 18
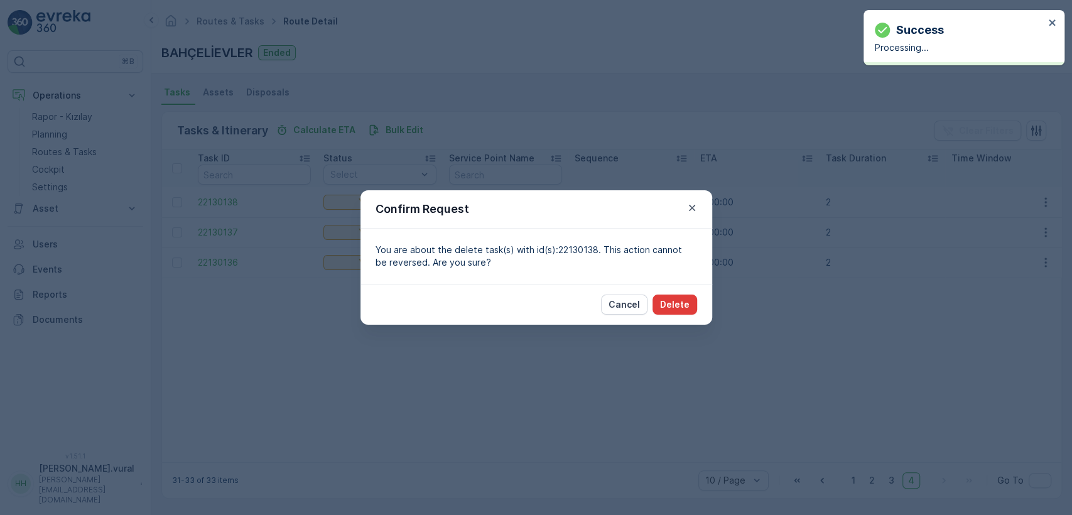
click at [678, 310] on button "Delete" at bounding box center [675, 305] width 45 height 20
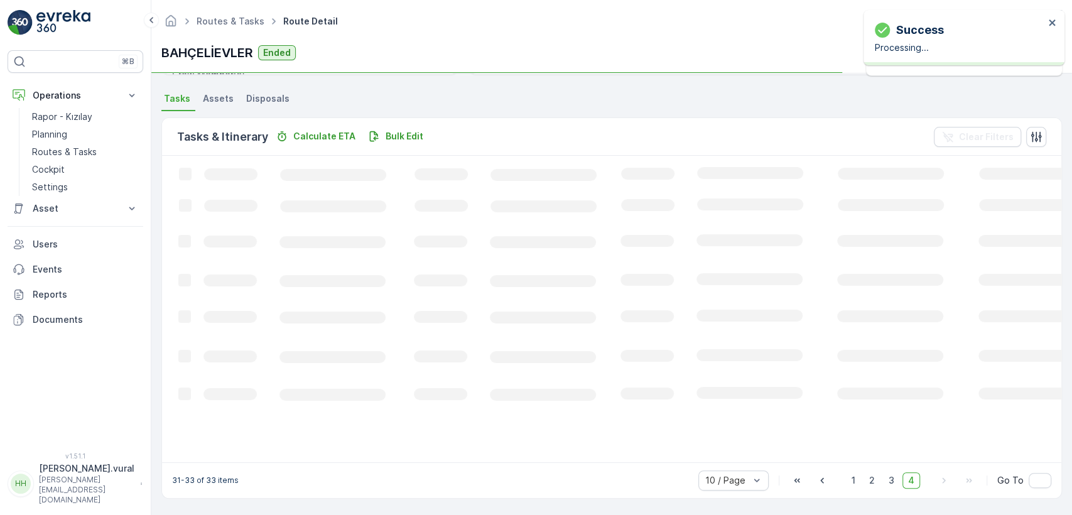
scroll to position [268, 0]
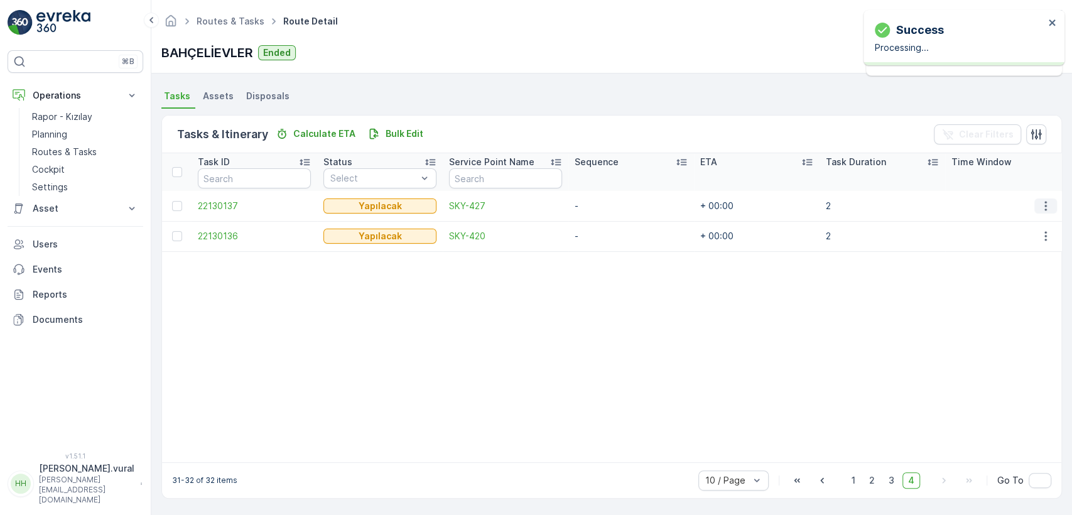
click at [1049, 200] on icon "button" at bounding box center [1045, 206] width 13 height 13
click at [1008, 293] on span "Delete" at bounding box center [997, 294] width 29 height 13
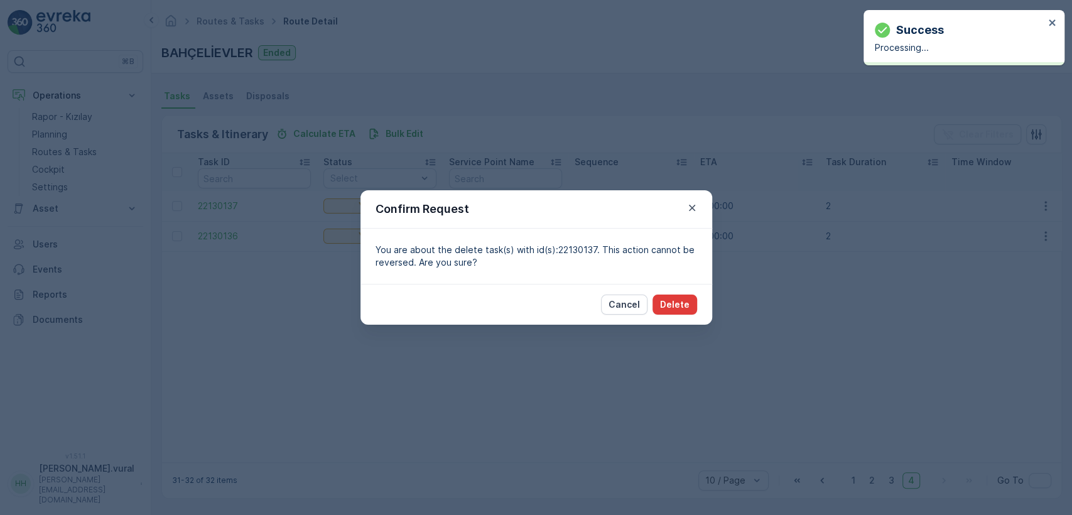
click at [693, 301] on button "Delete" at bounding box center [675, 305] width 45 height 20
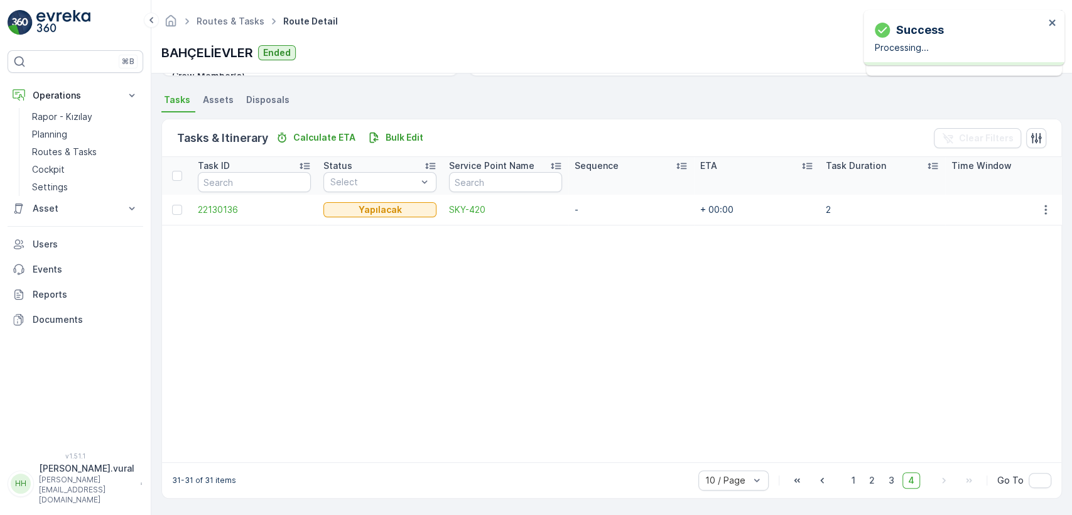
scroll to position [264, 0]
click at [1044, 207] on icon "button" at bounding box center [1045, 209] width 2 height 9
click at [1019, 296] on div "Delete" at bounding box center [1025, 299] width 95 height 18
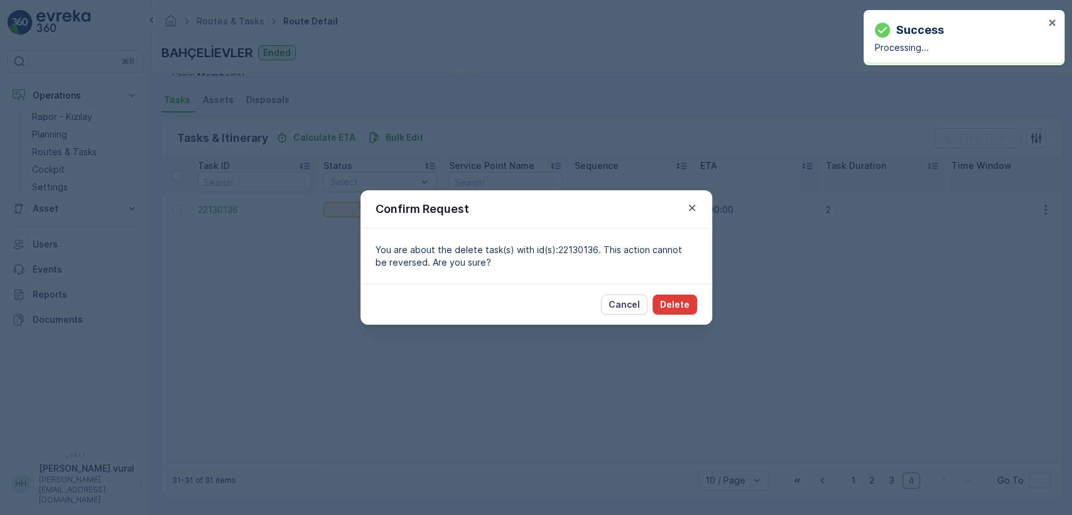
click at [685, 308] on p "Delete" at bounding box center [675, 304] width 30 height 13
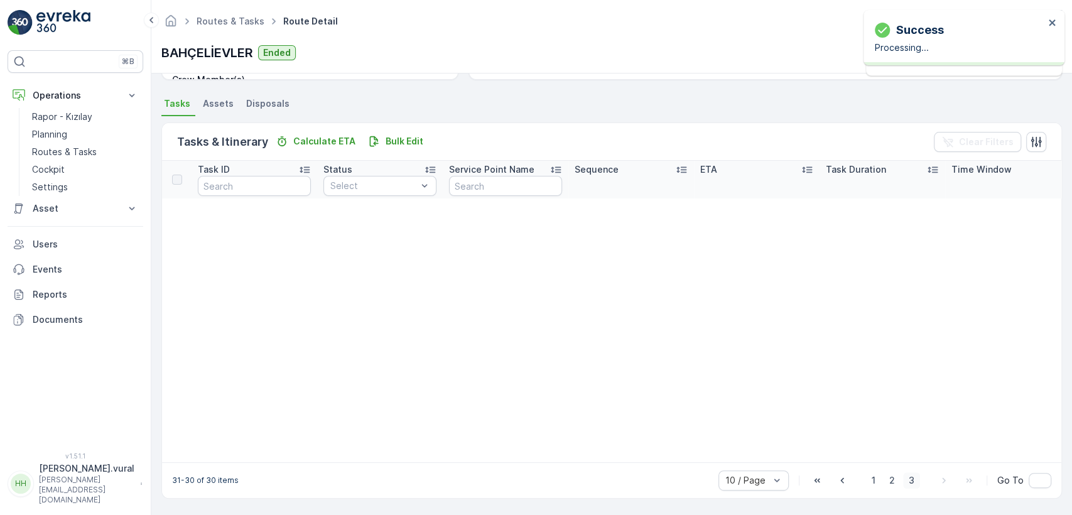
click at [911, 481] on span "3" at bounding box center [911, 480] width 17 height 16
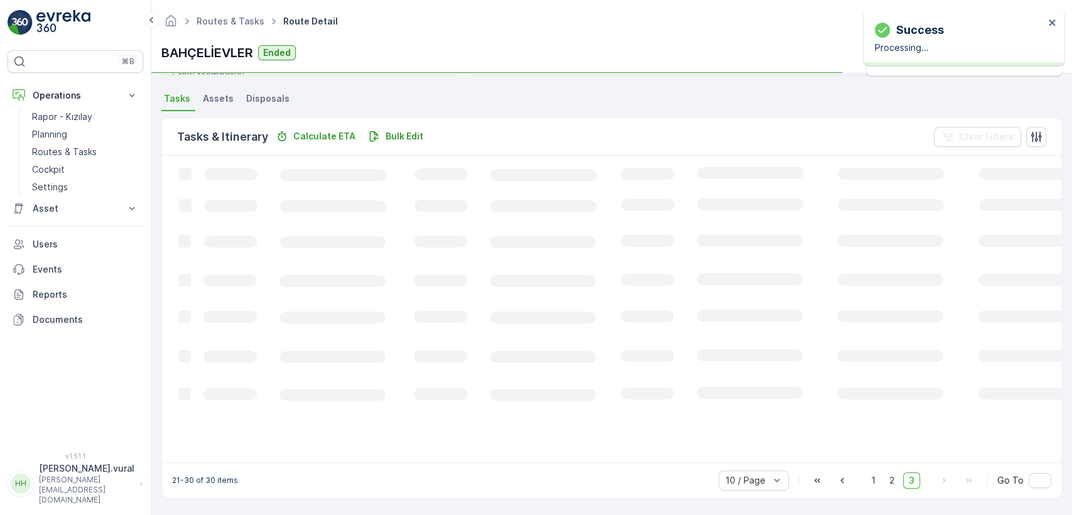
scroll to position [264, 0]
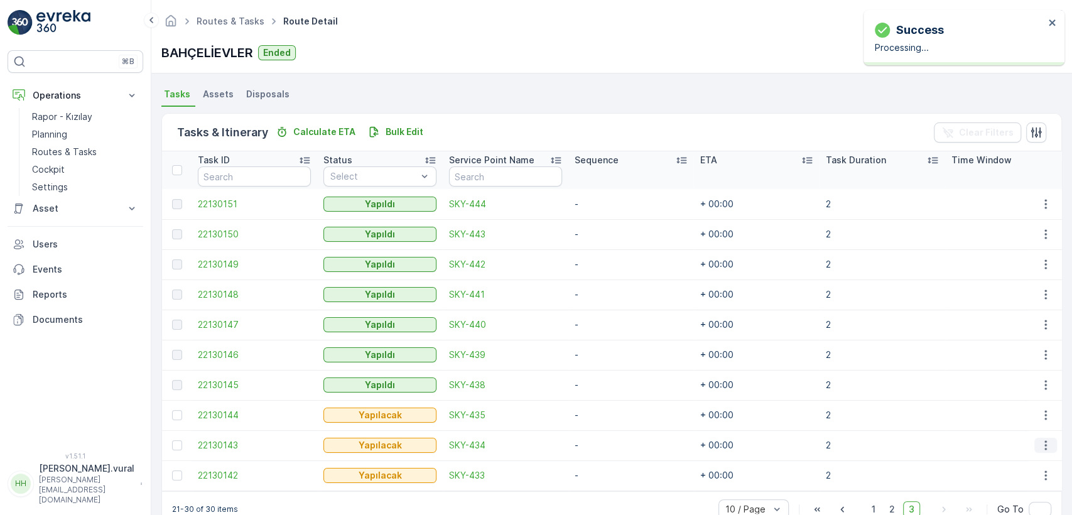
click at [1041, 447] on icon "button" at bounding box center [1045, 445] width 13 height 13
click at [1029, 429] on div "Delete" at bounding box center [1025, 426] width 95 height 18
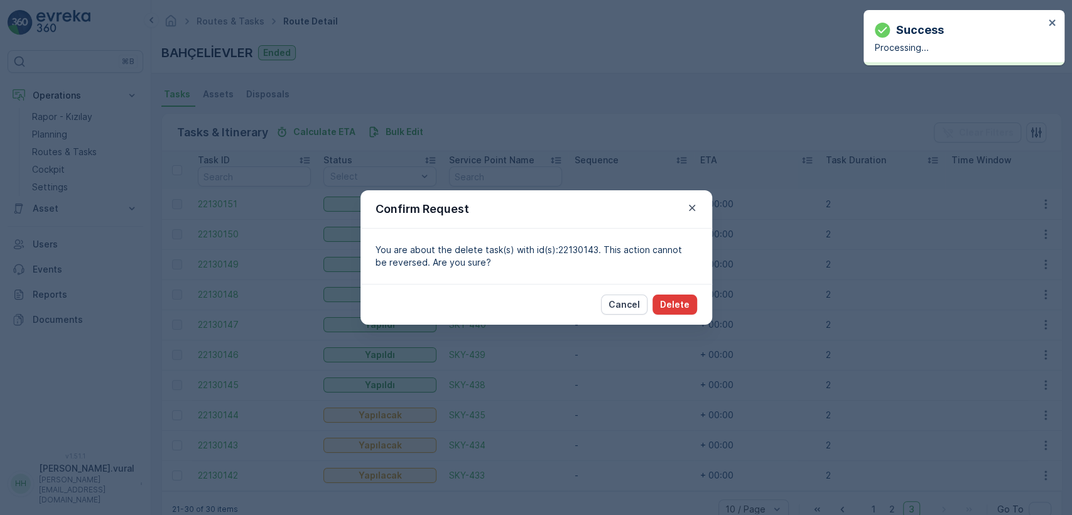
click at [667, 295] on button "Delete" at bounding box center [675, 305] width 45 height 20
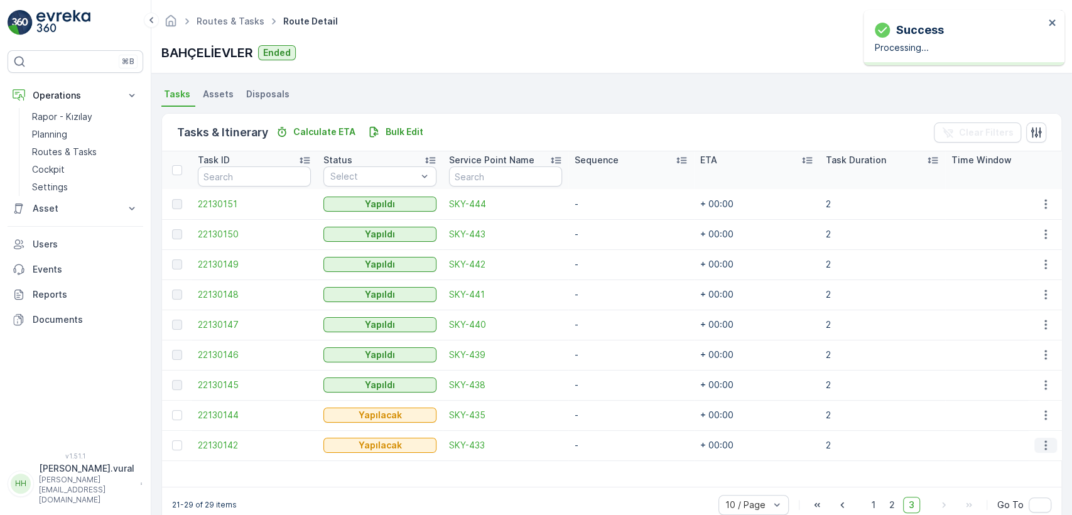
click at [1034, 446] on button "button" at bounding box center [1045, 445] width 23 height 15
click at [1025, 428] on div "Delete" at bounding box center [1025, 426] width 95 height 18
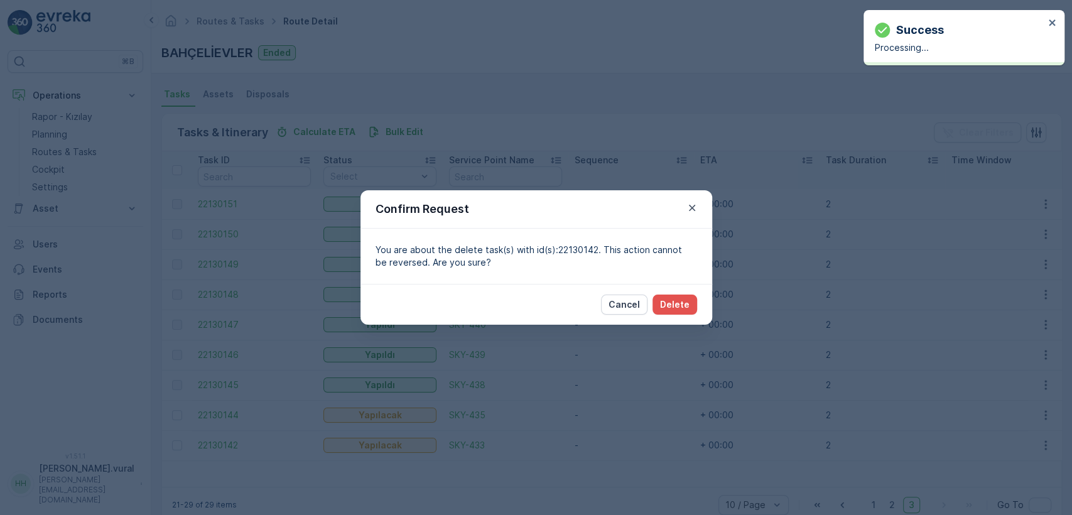
click at [668, 315] on div "Cancel Delete" at bounding box center [536, 304] width 352 height 41
click at [668, 307] on p "Delete" at bounding box center [675, 304] width 30 height 13
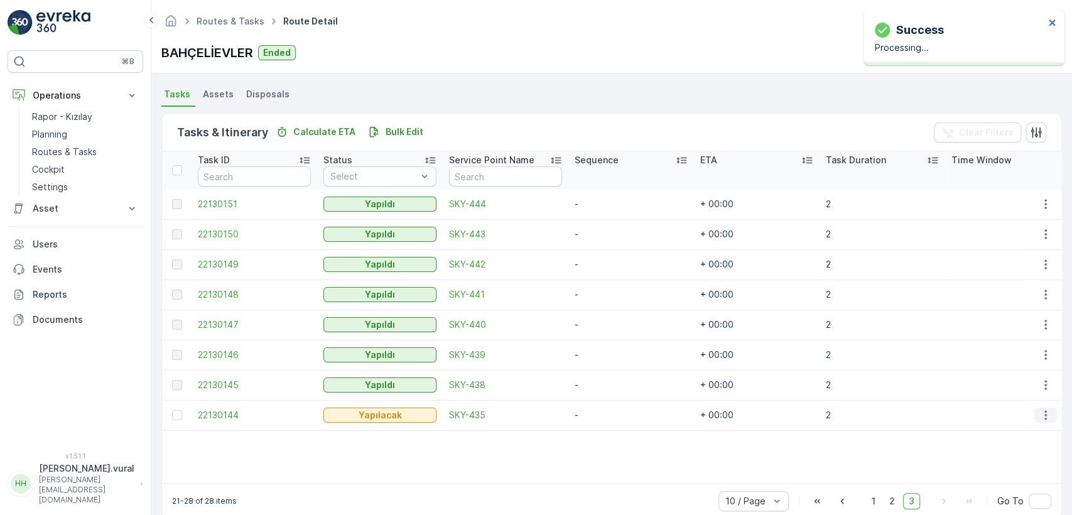
click at [1039, 418] on icon "button" at bounding box center [1045, 415] width 13 height 13
click at [1030, 396] on div "Delete" at bounding box center [1025, 396] width 95 height 18
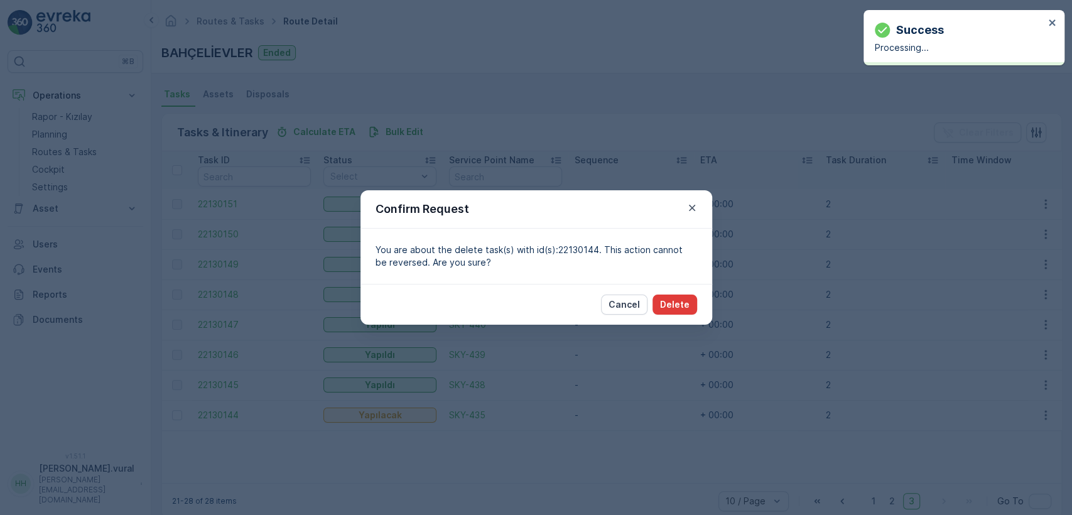
click at [678, 305] on p "Delete" at bounding box center [675, 304] width 30 height 13
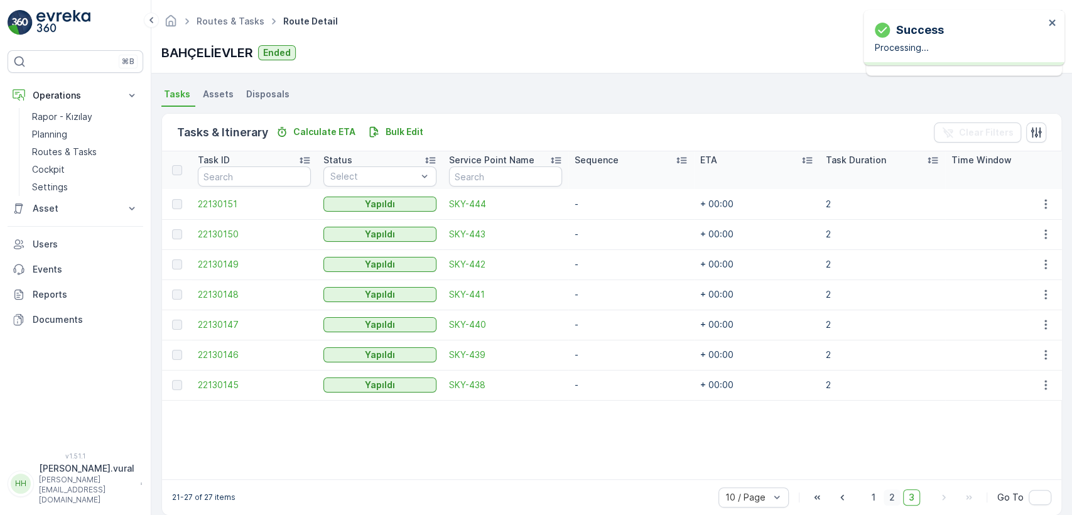
click at [884, 499] on span "2" at bounding box center [892, 497] width 17 height 16
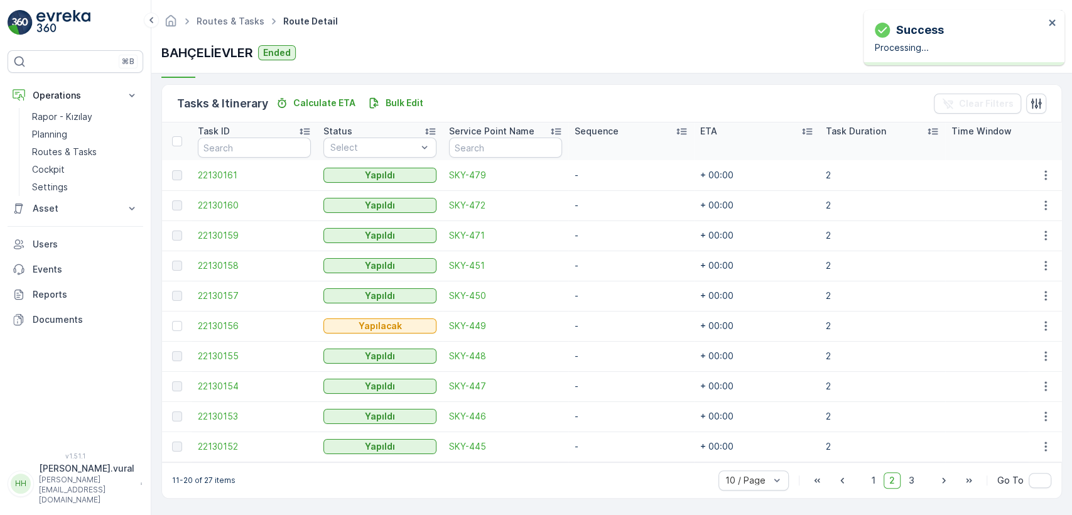
scroll to position [298, 0]
click at [1045, 320] on icon "button" at bounding box center [1045, 326] width 13 height 13
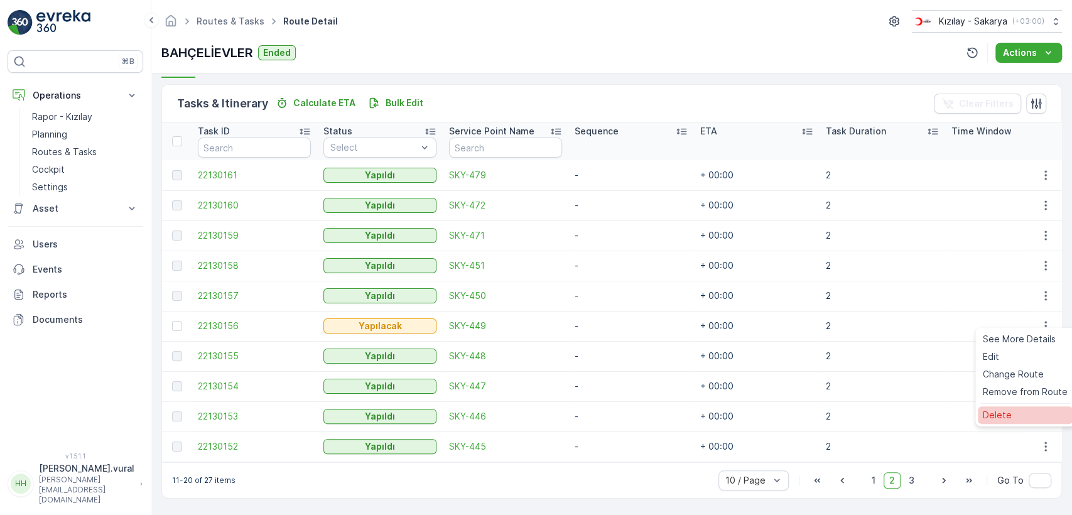
click at [1003, 410] on span "Delete" at bounding box center [997, 415] width 29 height 13
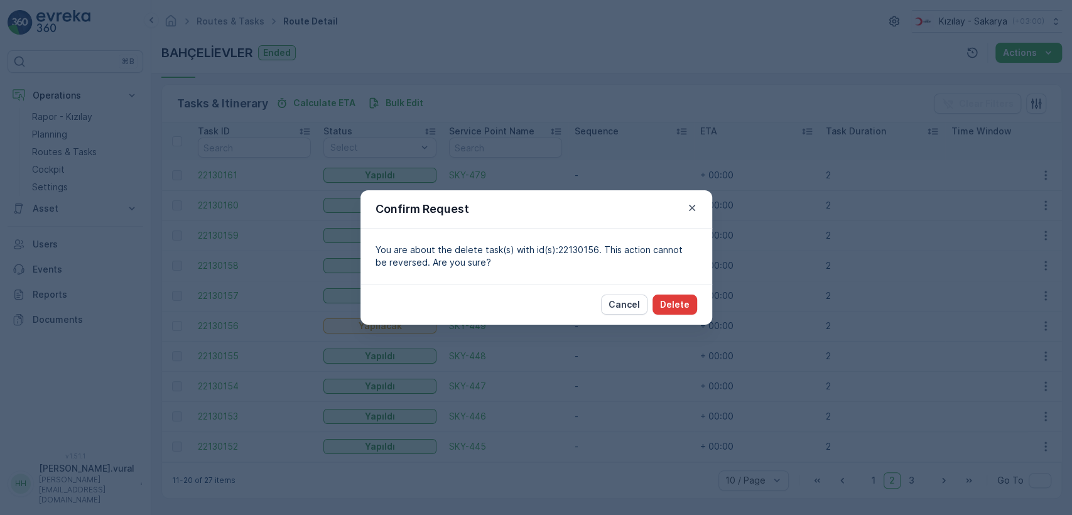
click at [686, 306] on p "Delete" at bounding box center [675, 304] width 30 height 13
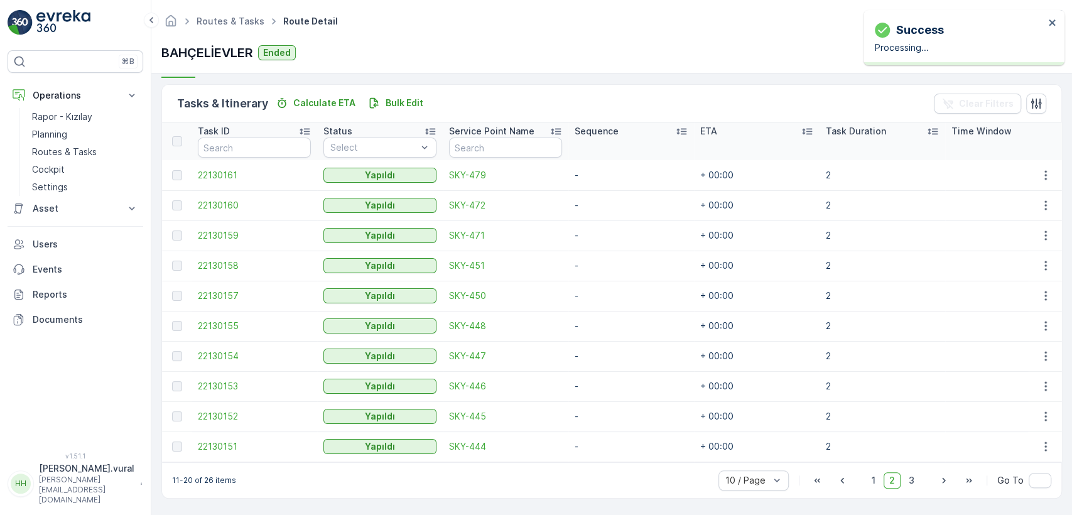
click at [882, 476] on div "1 2 3" at bounding box center [893, 480] width 54 height 16
click at [872, 478] on span "1" at bounding box center [873, 480] width 15 height 16
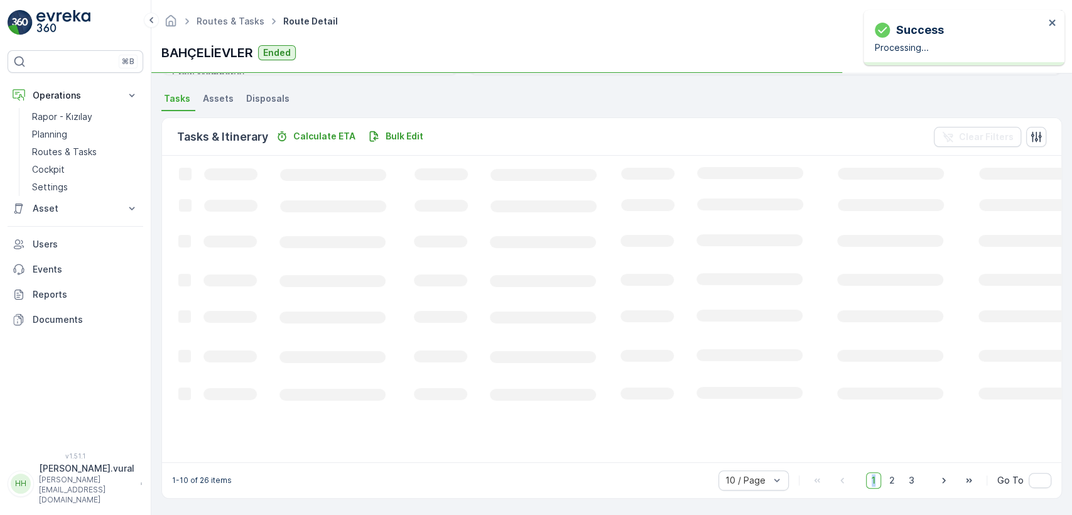
scroll to position [298, 0]
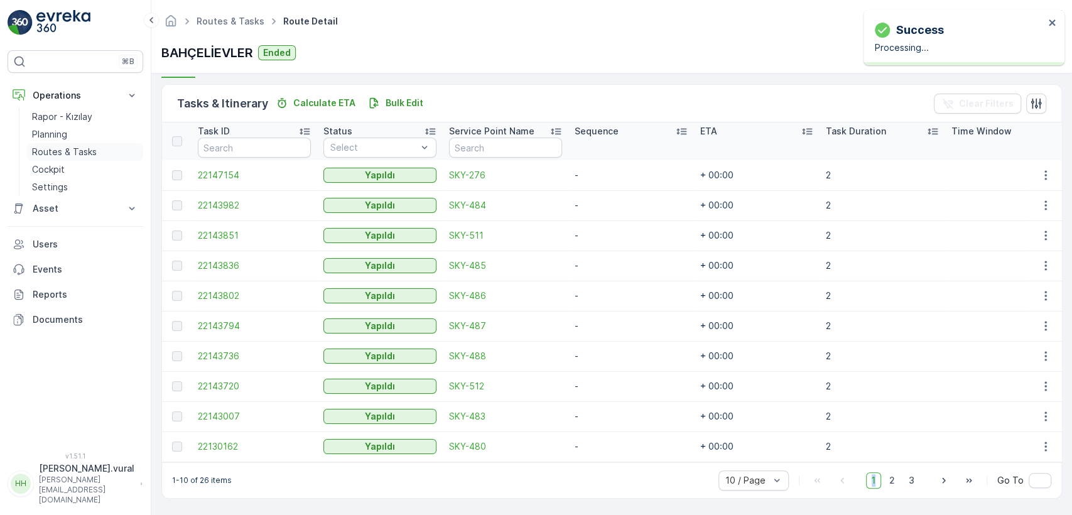
click at [91, 153] on p "Routes & Tasks" at bounding box center [64, 152] width 65 height 13
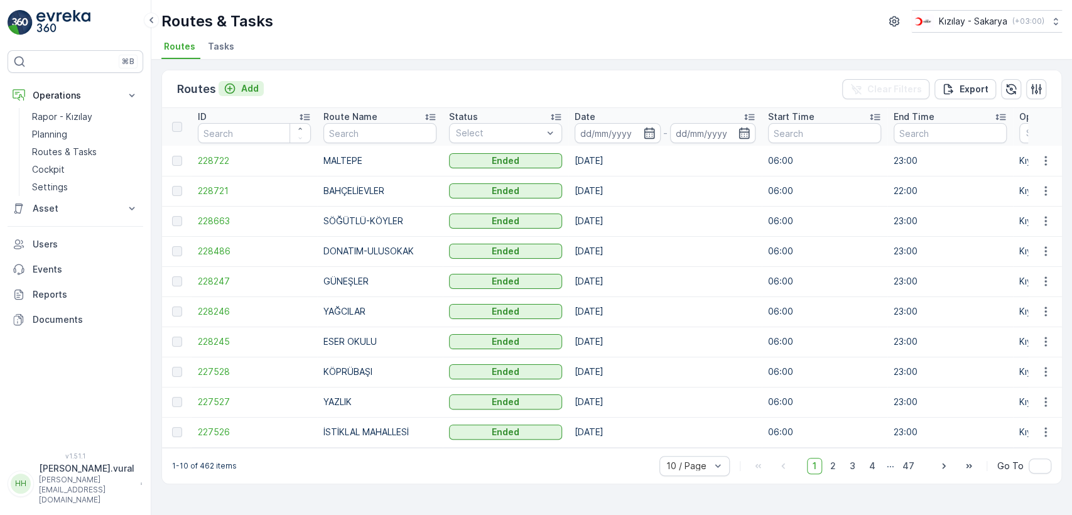
click at [252, 86] on p "Add" at bounding box center [250, 88] width 18 height 13
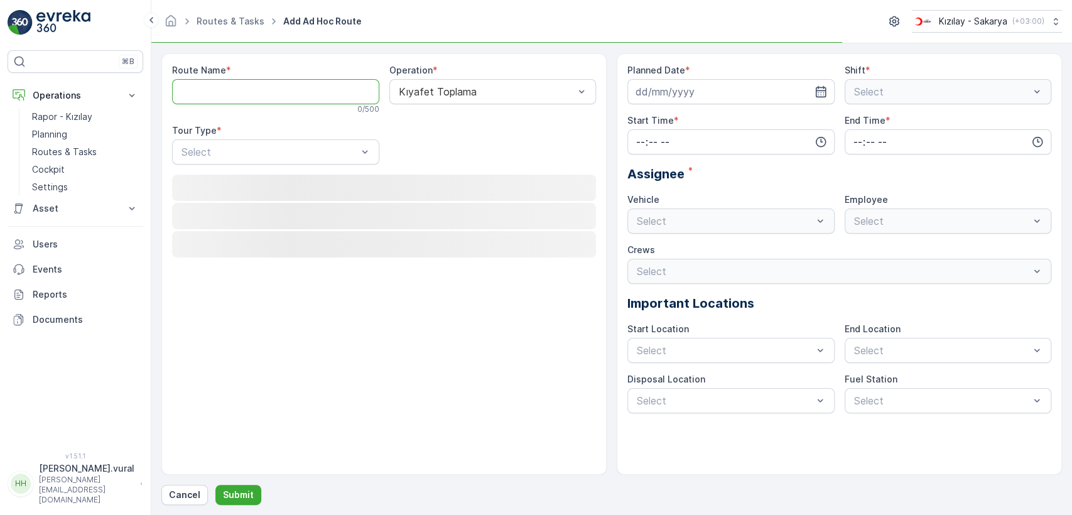
click at [253, 87] on Name "Route Name" at bounding box center [275, 91] width 207 height 25
click at [35, 148] on p "Routes & Tasks" at bounding box center [64, 152] width 65 height 13
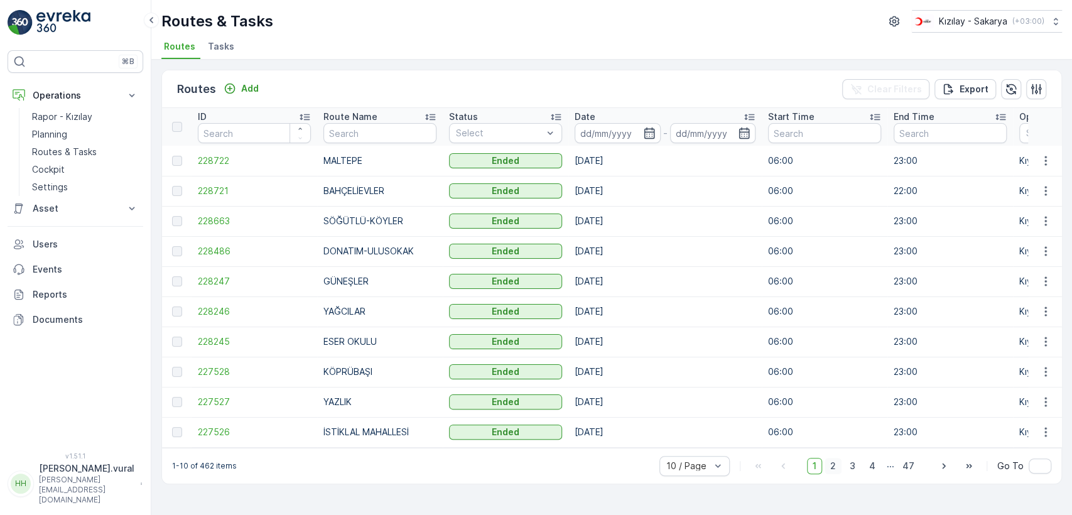
click at [842, 467] on span "2" at bounding box center [833, 466] width 17 height 16
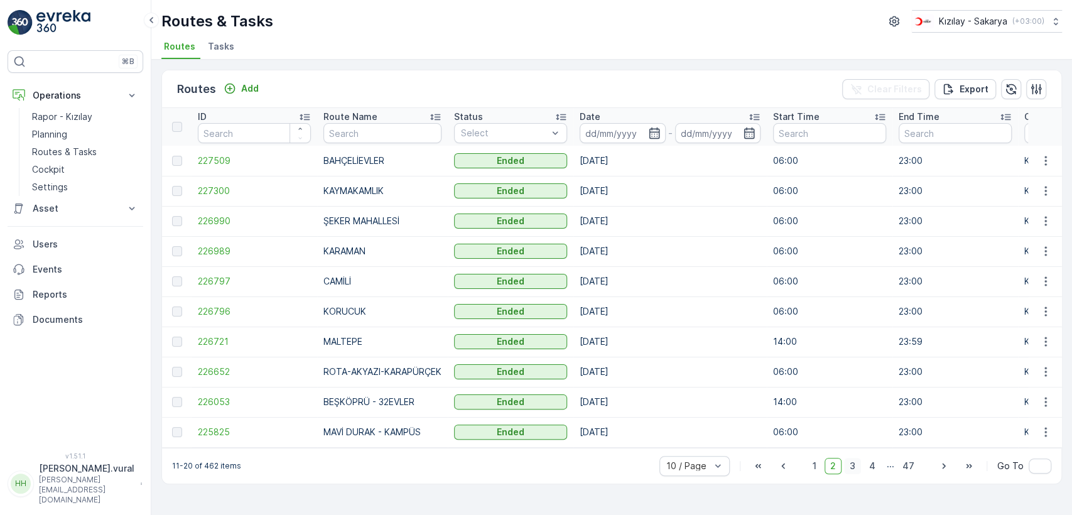
click at [857, 470] on span "3" at bounding box center [852, 466] width 17 height 16
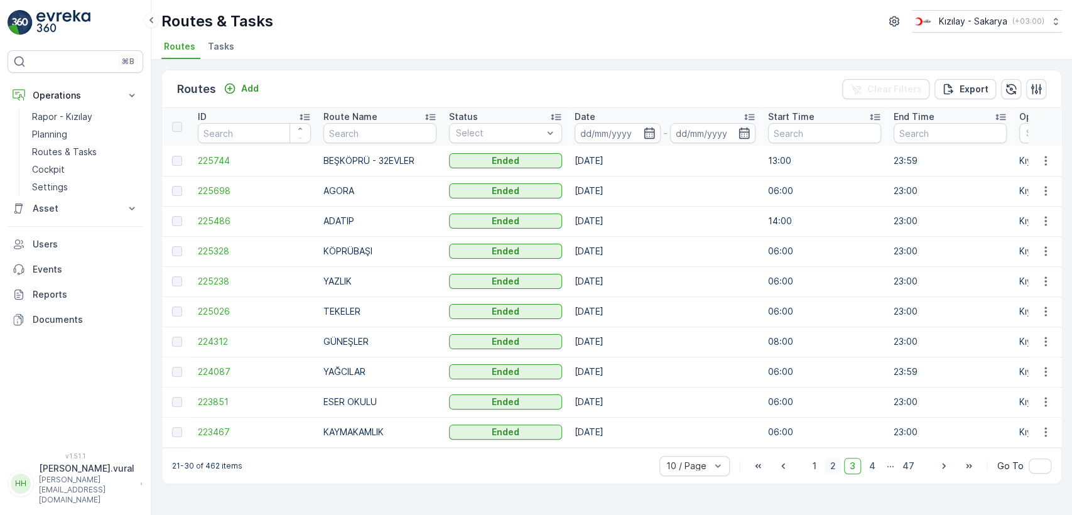
click at [839, 467] on span "2" at bounding box center [833, 466] width 17 height 16
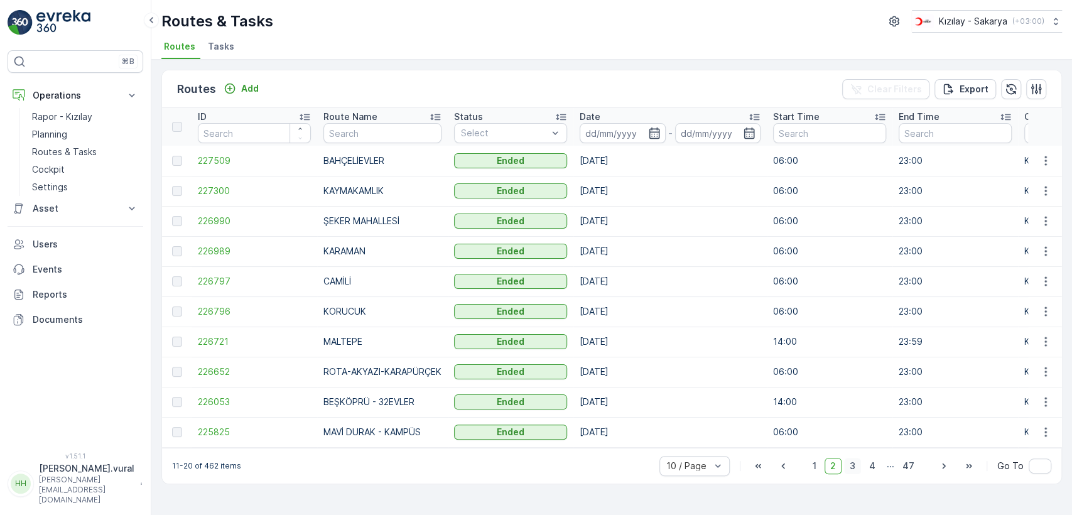
click at [852, 470] on span "3" at bounding box center [852, 466] width 17 height 16
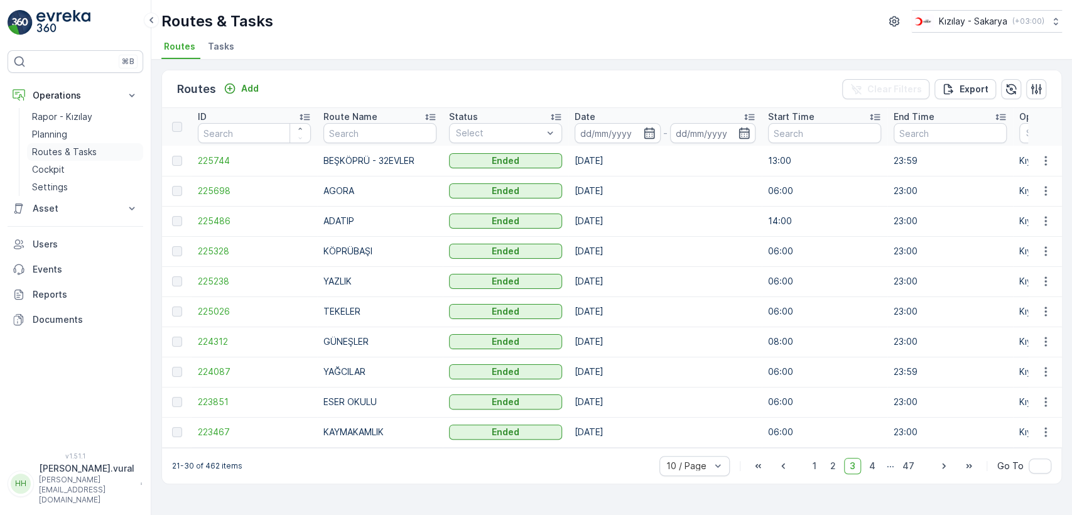
click at [28, 148] on link "Routes & Tasks" at bounding box center [85, 152] width 116 height 18
click at [248, 78] on div "Routes Add Clear Filters Export" at bounding box center [611, 89] width 899 height 38
click at [248, 85] on p "Add" at bounding box center [250, 88] width 18 height 13
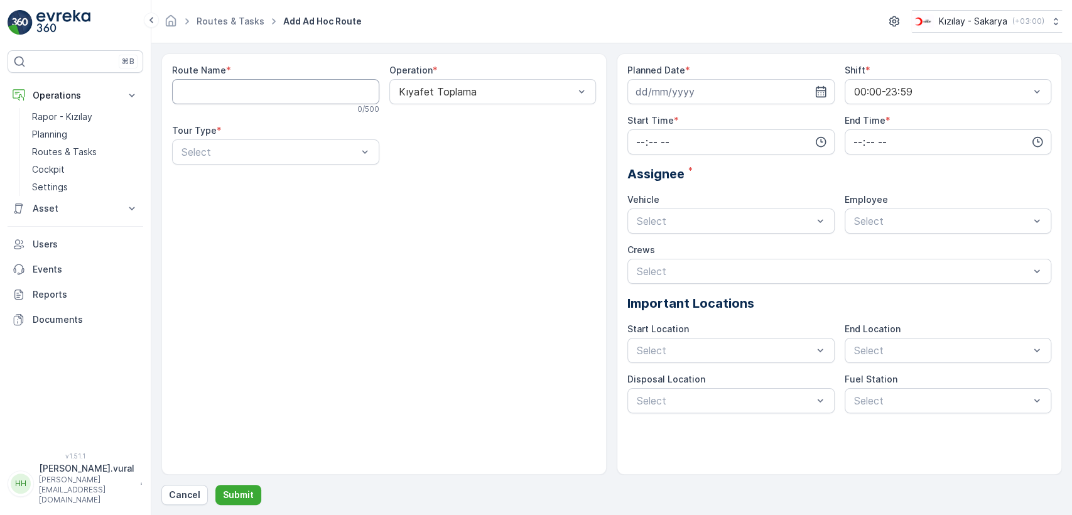
click at [244, 97] on Name "Route Name" at bounding box center [275, 91] width 207 height 25
type Name "AGORA"
click at [239, 177] on div "Static" at bounding box center [276, 182] width 192 height 11
click at [394, 160] on div "Select" at bounding box center [492, 151] width 207 height 25
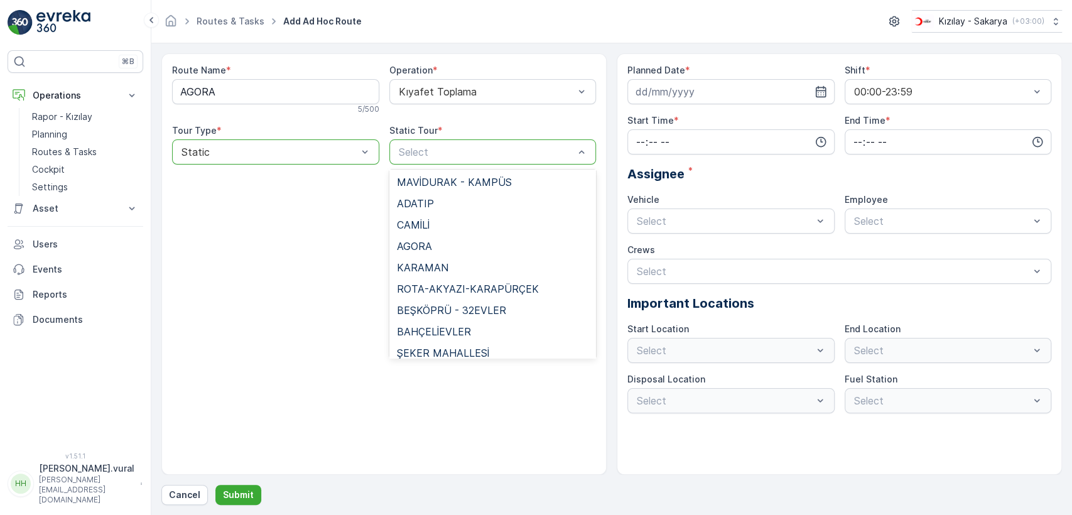
scroll to position [766, 0]
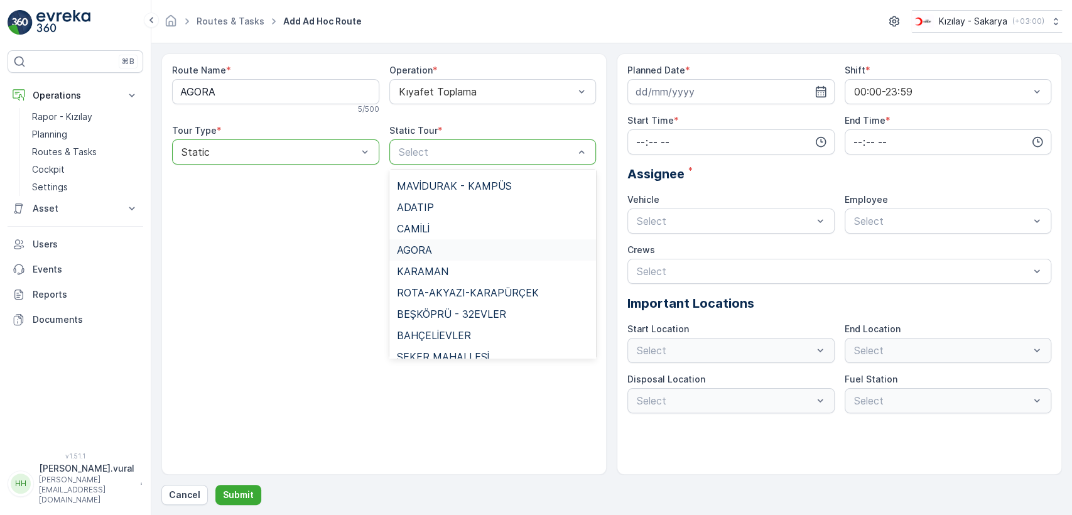
click at [427, 247] on span "AGORA" at bounding box center [414, 249] width 35 height 11
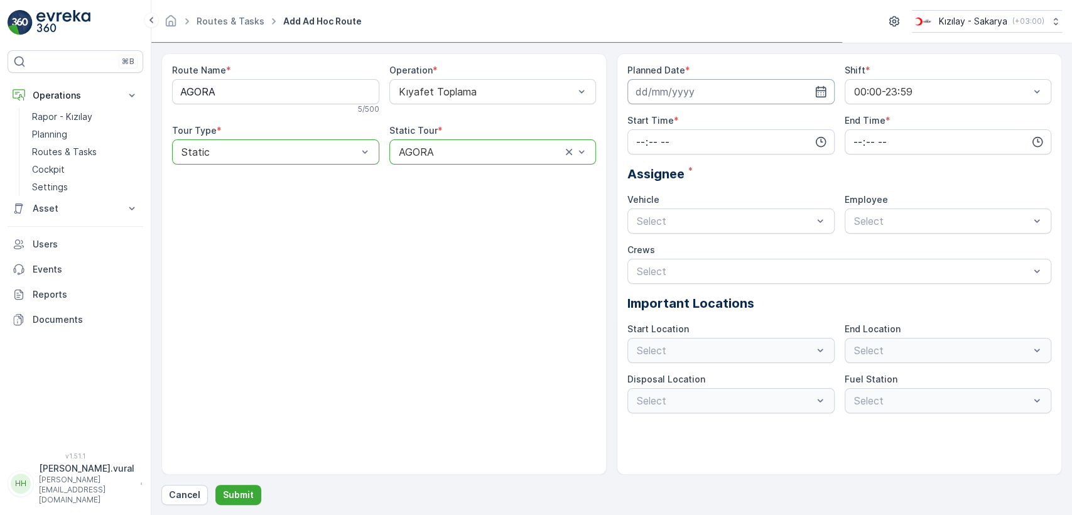
click at [676, 101] on input at bounding box center [730, 91] width 207 height 25
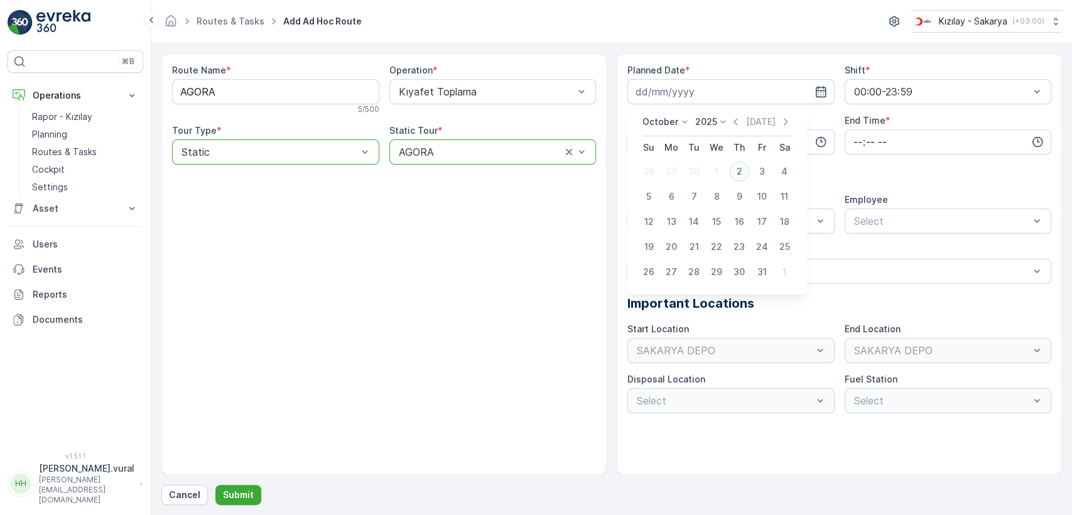
click at [737, 166] on div "2" at bounding box center [739, 171] width 20 height 20
type input "[DATE]"
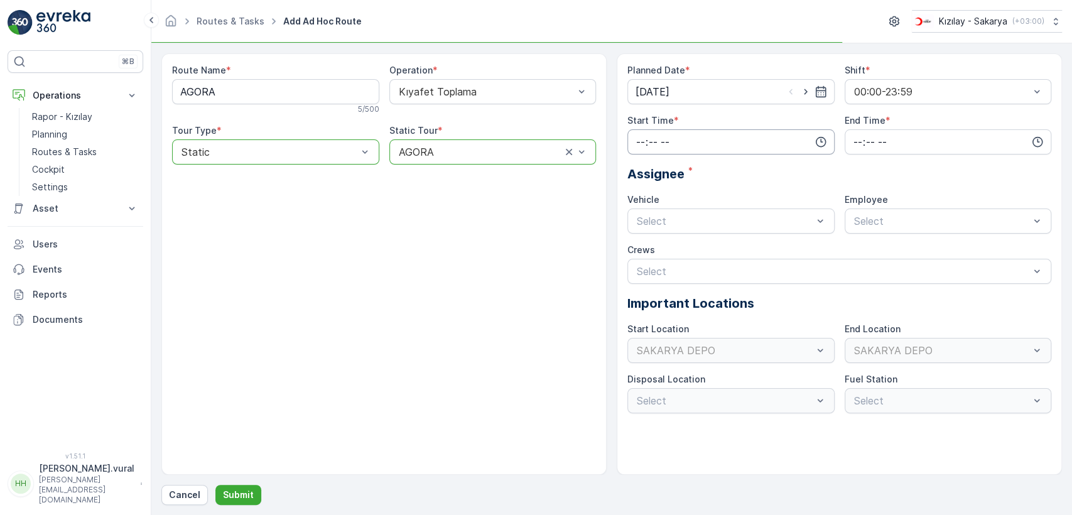
click at [683, 138] on input "time" at bounding box center [730, 141] width 207 height 25
click at [641, 267] on span "06" at bounding box center [640, 269] width 11 height 13
type input "06:00"
click at [891, 142] on input "time" at bounding box center [948, 141] width 207 height 25
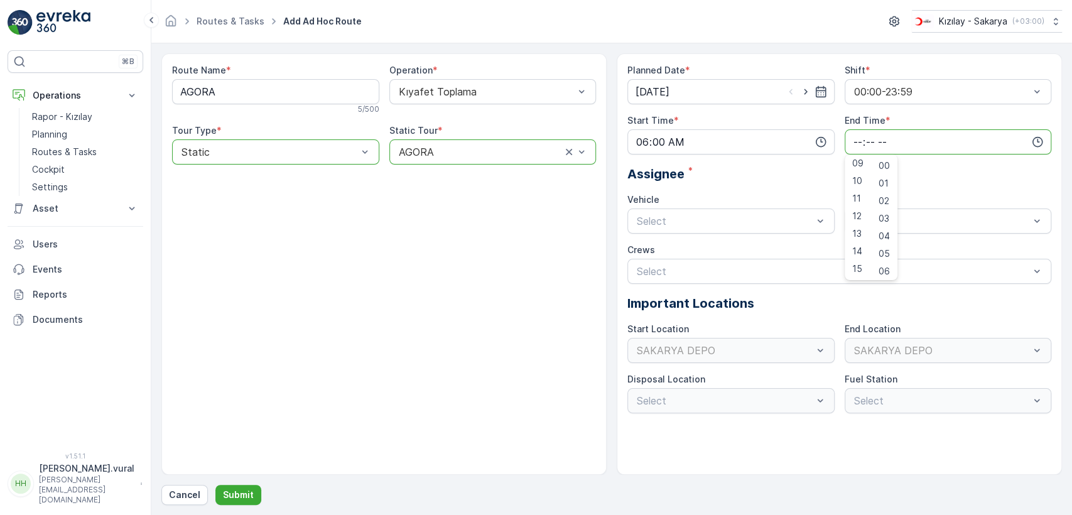
scroll to position [301, 0]
click at [858, 263] on span "23" at bounding box center [857, 269] width 10 height 13
type input "23:00"
click at [730, 205] on div "Vehicle" at bounding box center [730, 199] width 207 height 13
click at [678, 265] on div "06 ECH 422" at bounding box center [730, 273] width 207 height 21
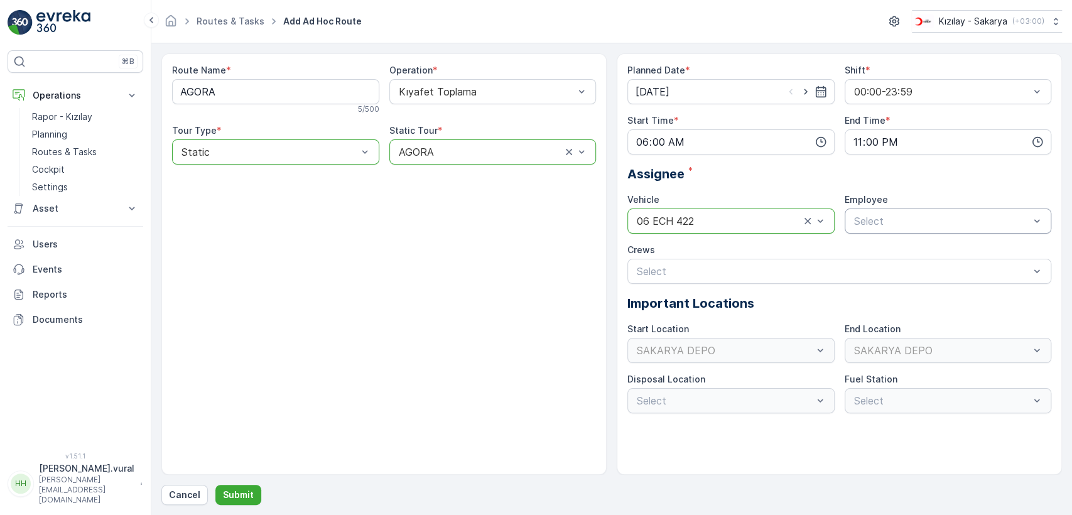
click at [848, 225] on div "Select" at bounding box center [948, 220] width 207 height 25
click at [859, 241] on div "06ECH422" at bounding box center [948, 251] width 207 height 21
click at [244, 498] on p "Submit" at bounding box center [238, 495] width 31 height 13
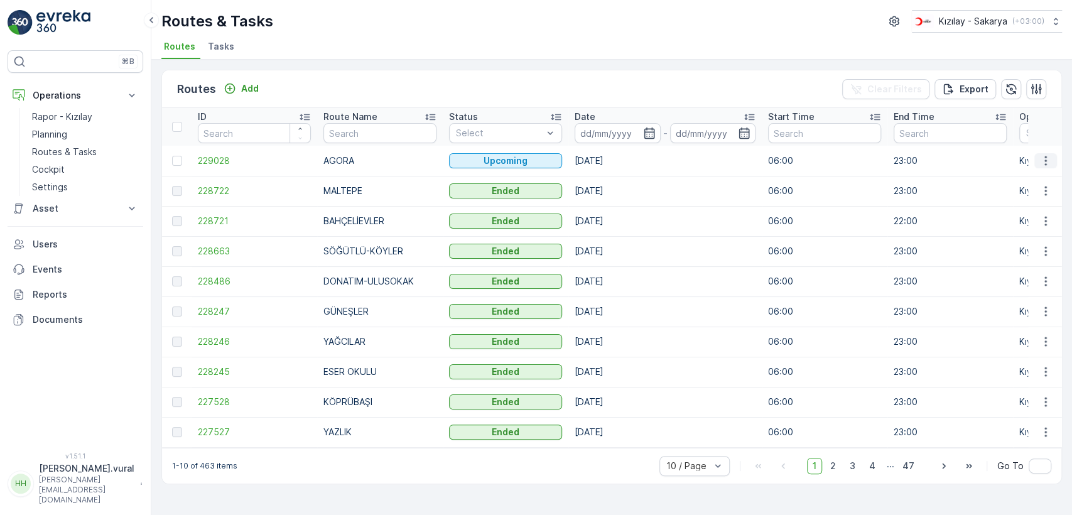
click at [1044, 162] on icon "button" at bounding box center [1045, 160] width 13 height 13
click at [1034, 174] on span "See More Details" at bounding box center [1016, 179] width 73 height 13
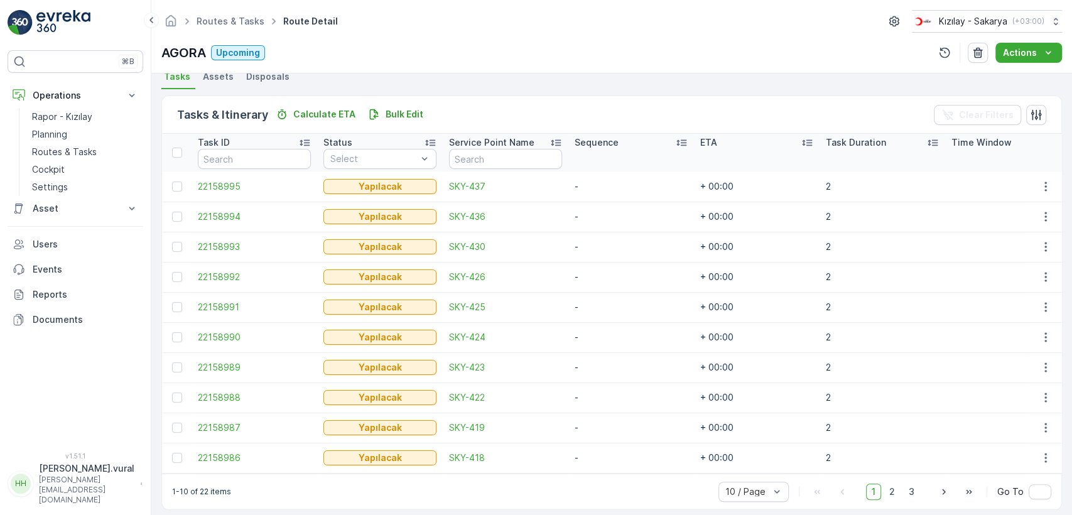
scroll to position [298, 0]
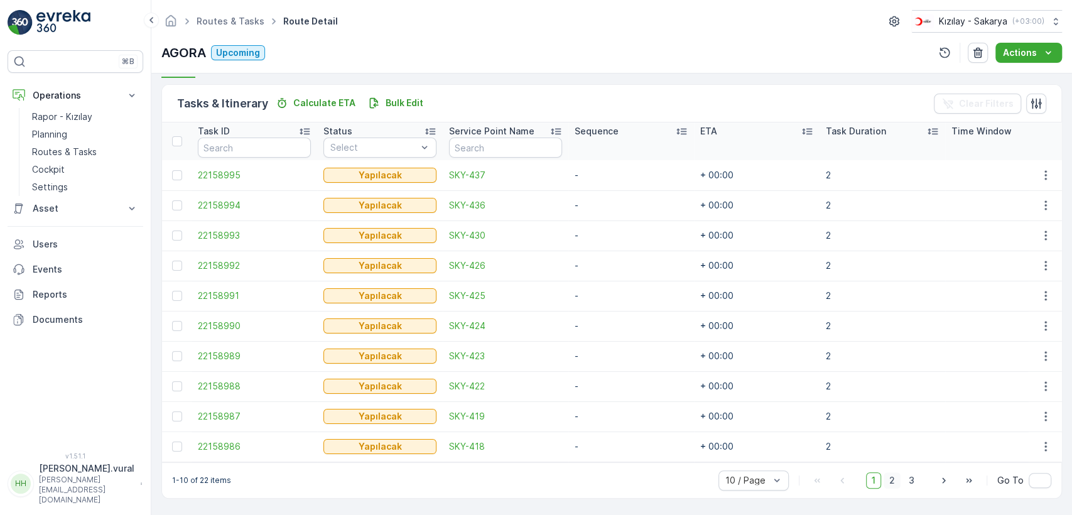
click at [896, 482] on span "2" at bounding box center [892, 480] width 17 height 16
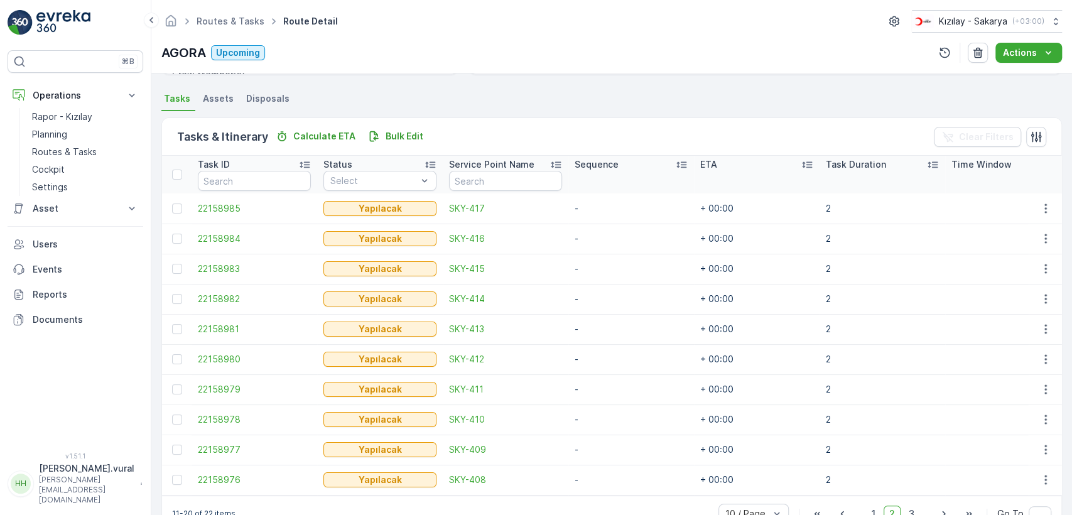
scroll to position [298, 0]
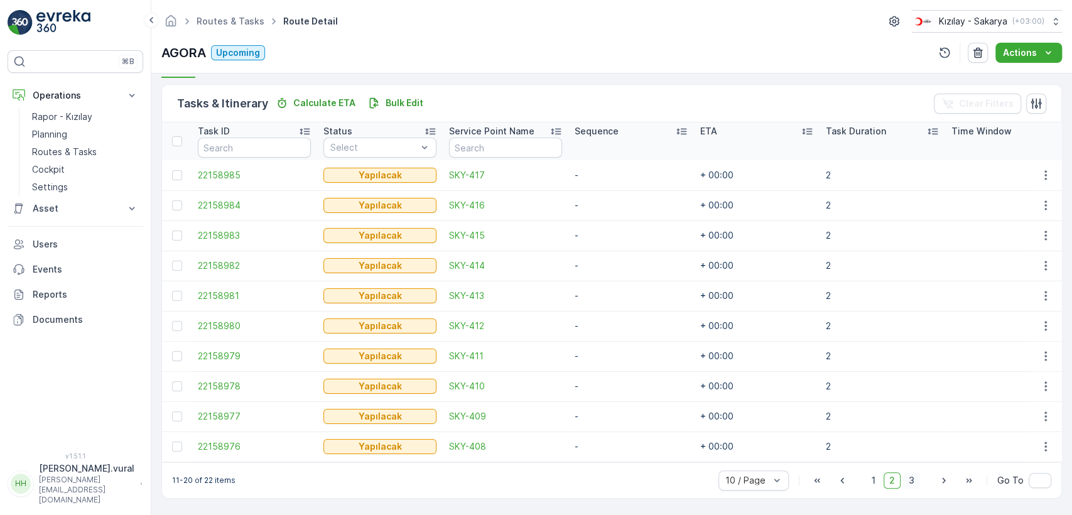
click at [909, 482] on span "3" at bounding box center [911, 480] width 17 height 16
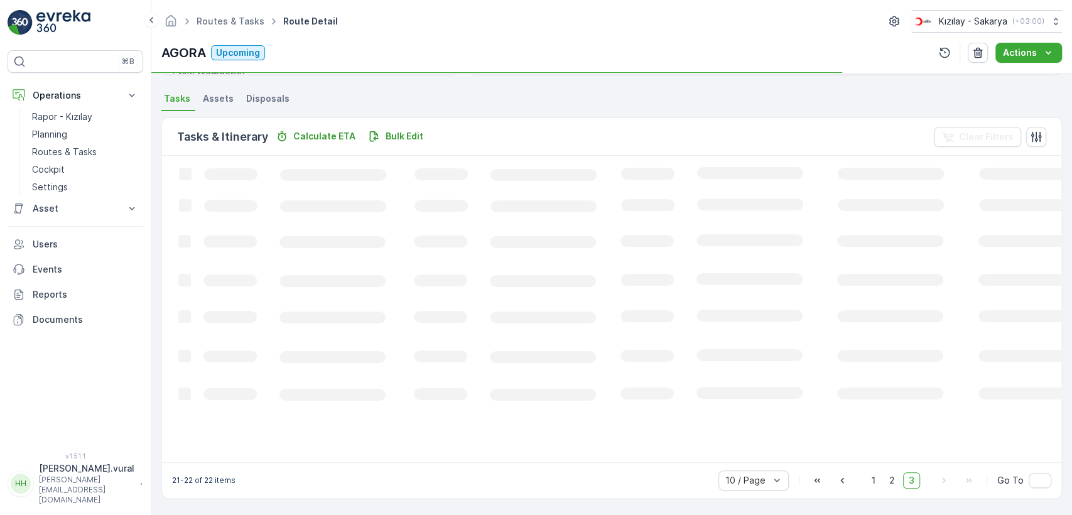
scroll to position [268, 0]
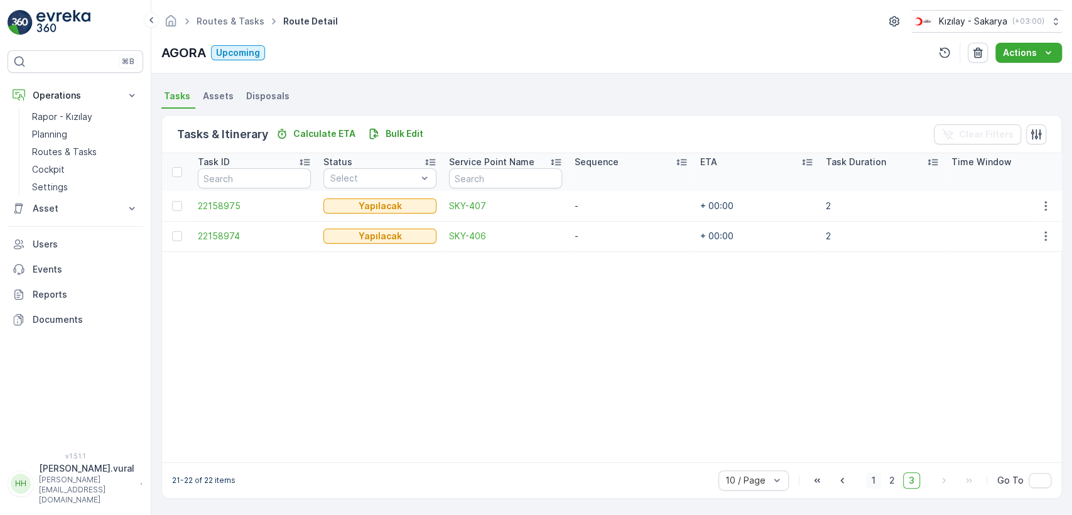
click at [868, 481] on span "1" at bounding box center [873, 480] width 15 height 16
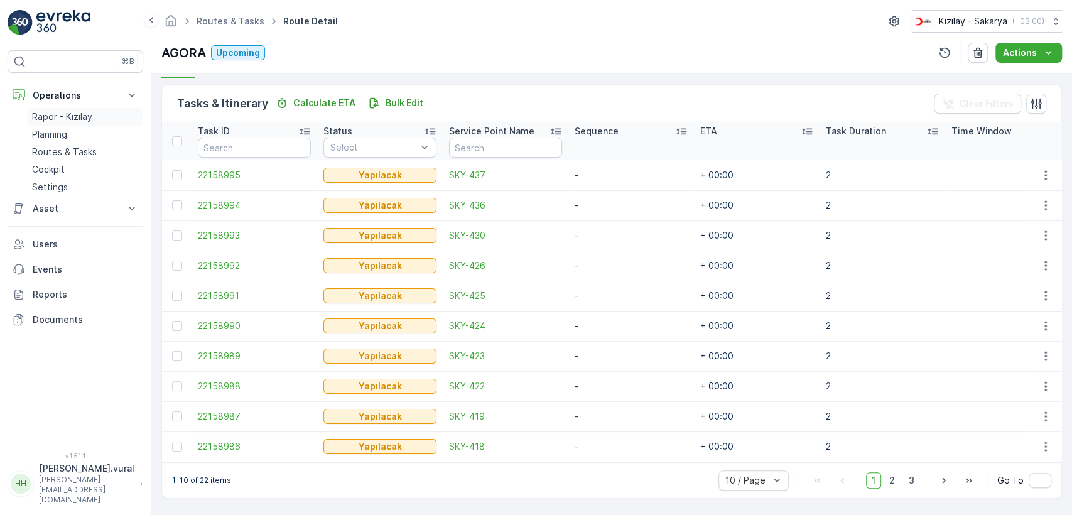
click at [65, 117] on p "Rapor - Kızılay" at bounding box center [62, 117] width 60 height 13
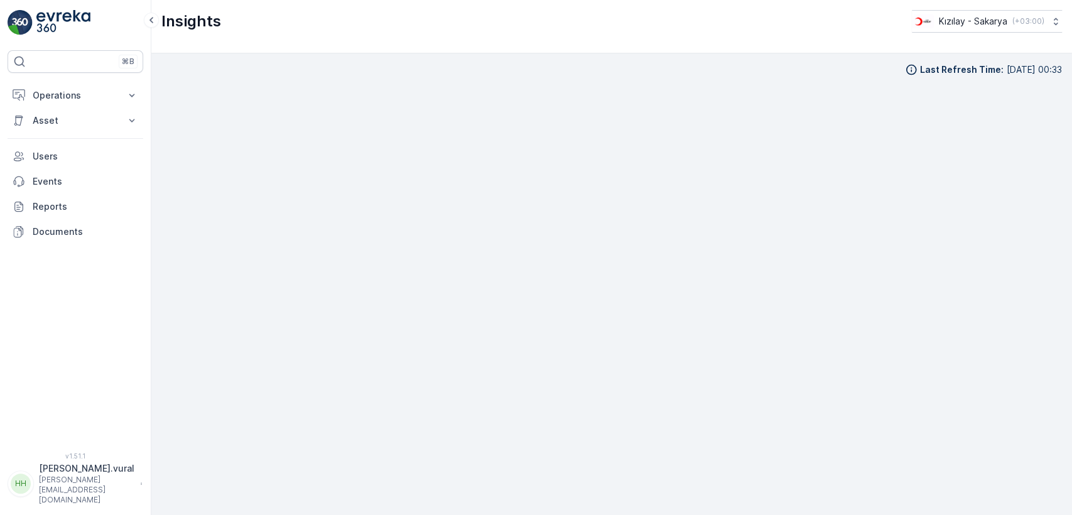
scroll to position [12, 0]
